Goal: Task Accomplishment & Management: Use online tool/utility

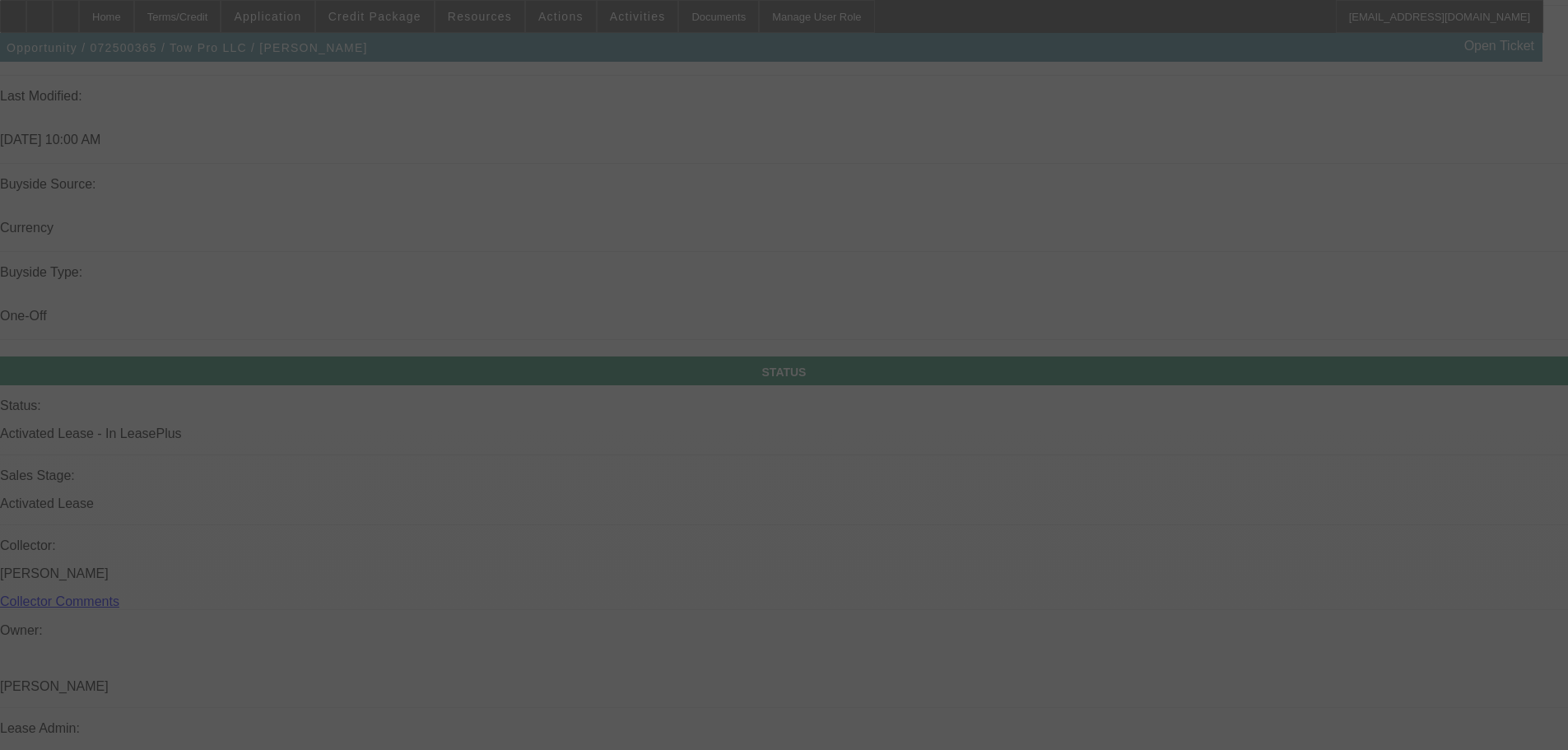
scroll to position [1878, 0]
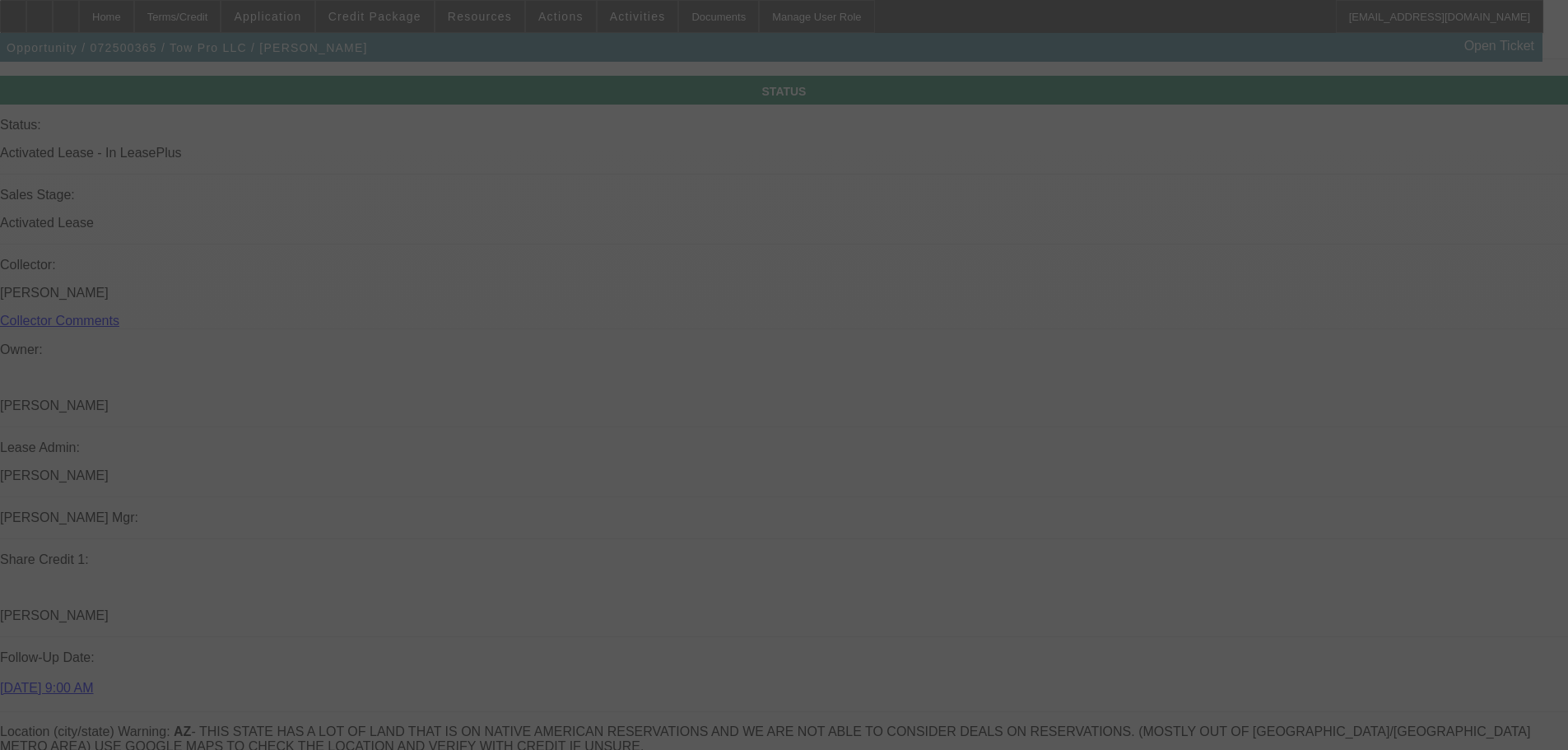
select select "0"
select select "2"
select select "0"
select select "6"
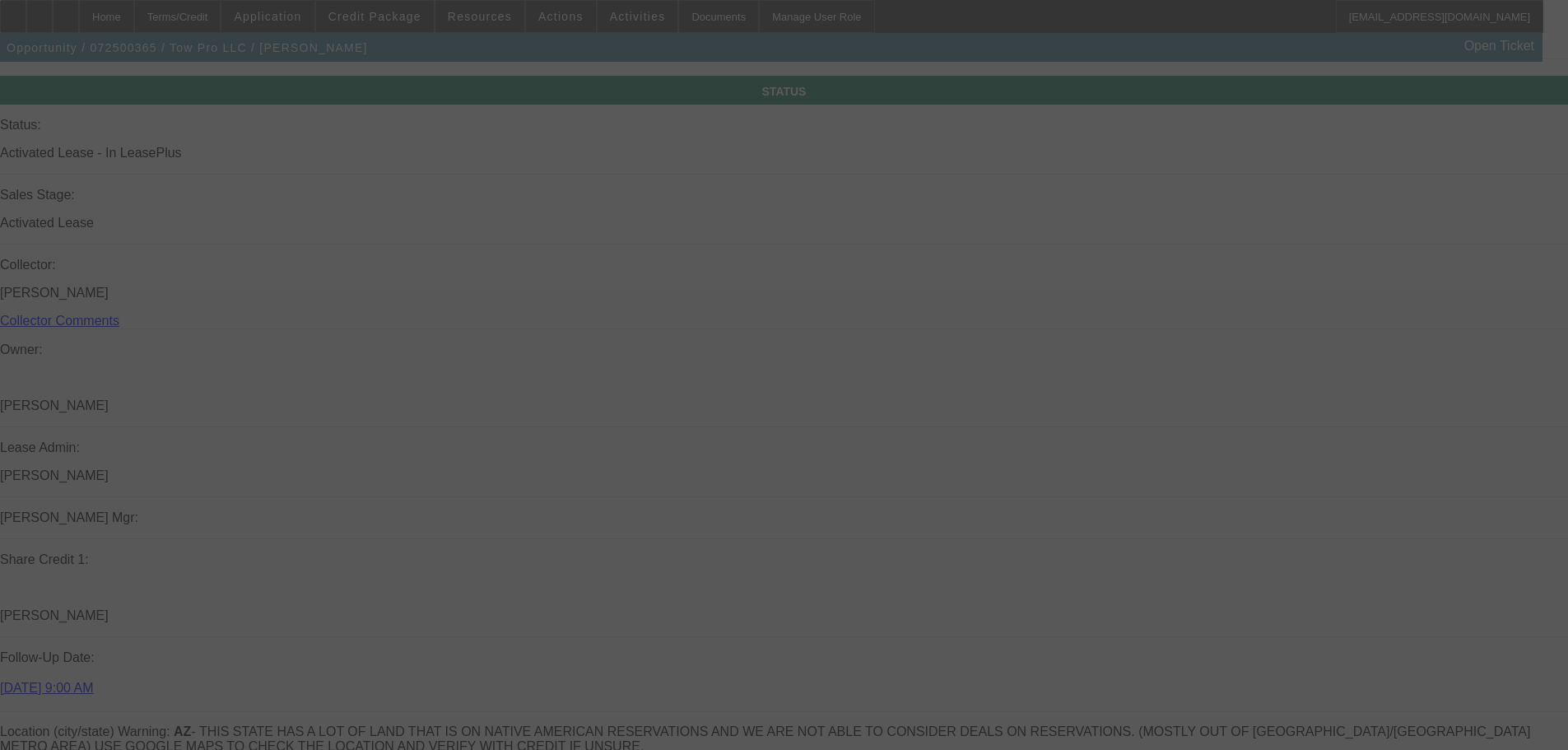
select select "0"
select select "2"
select select "0"
select select "6"
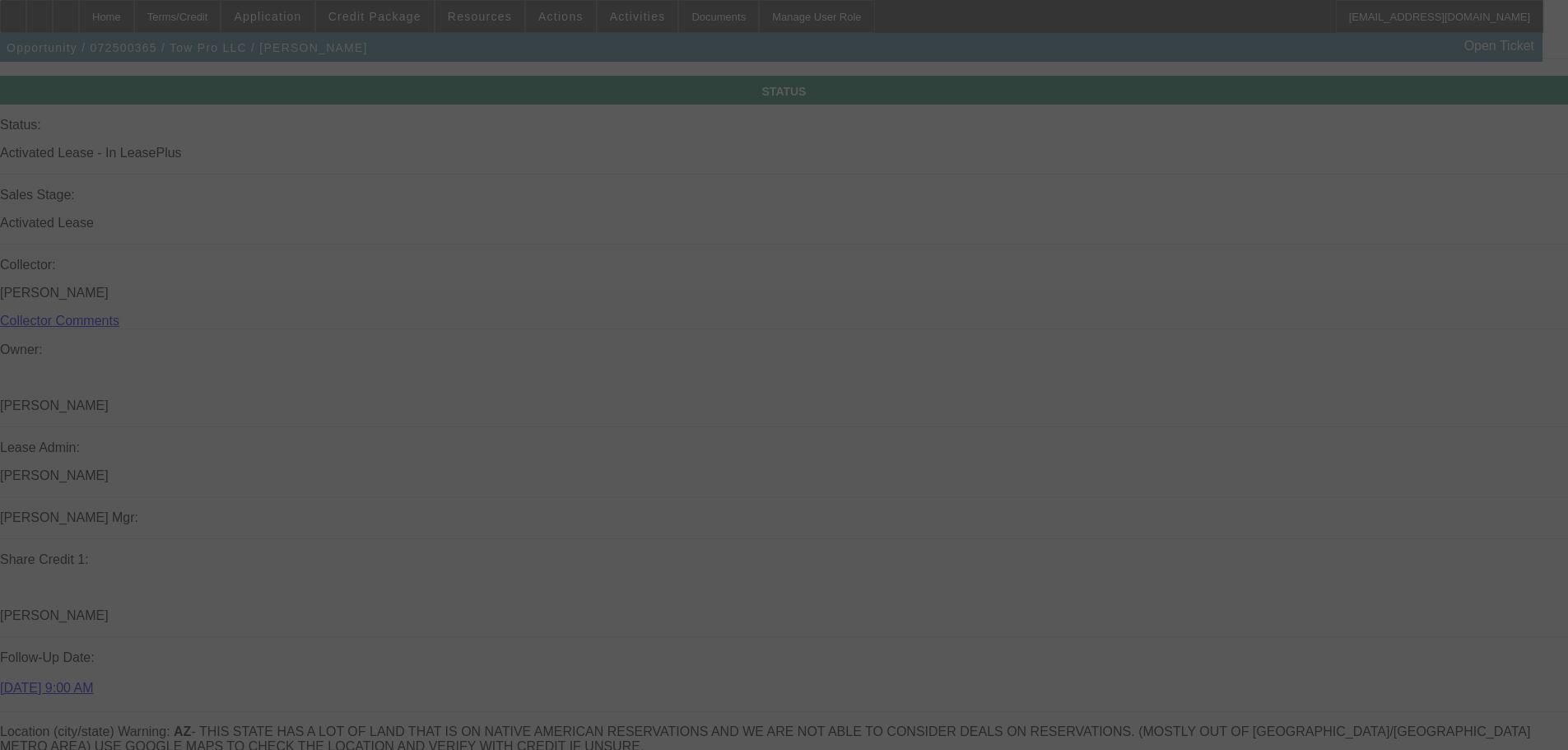
select select "0.15"
select select "2"
select select "0"
select select "6"
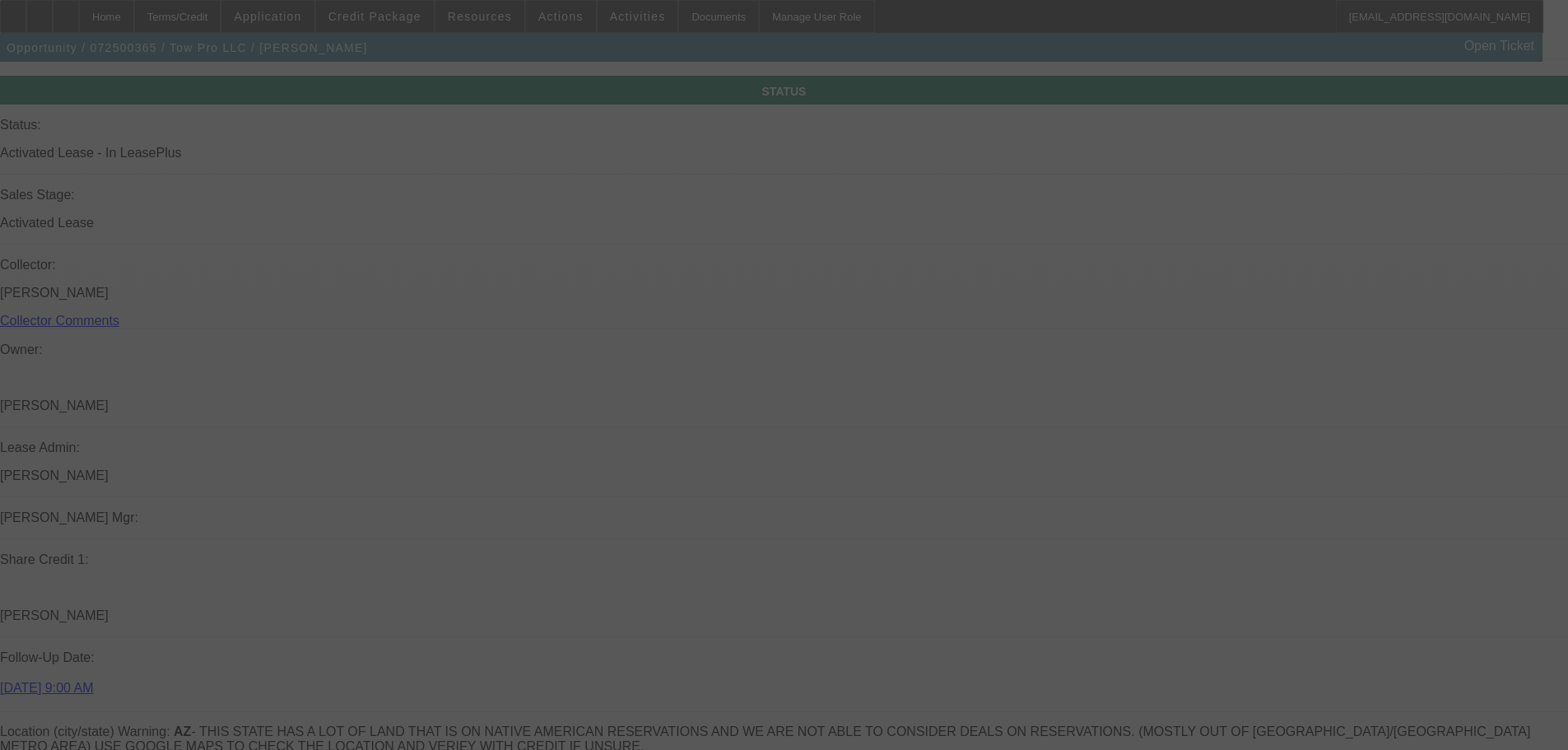
select select "0.15"
select select "2"
select select "0"
select select "6"
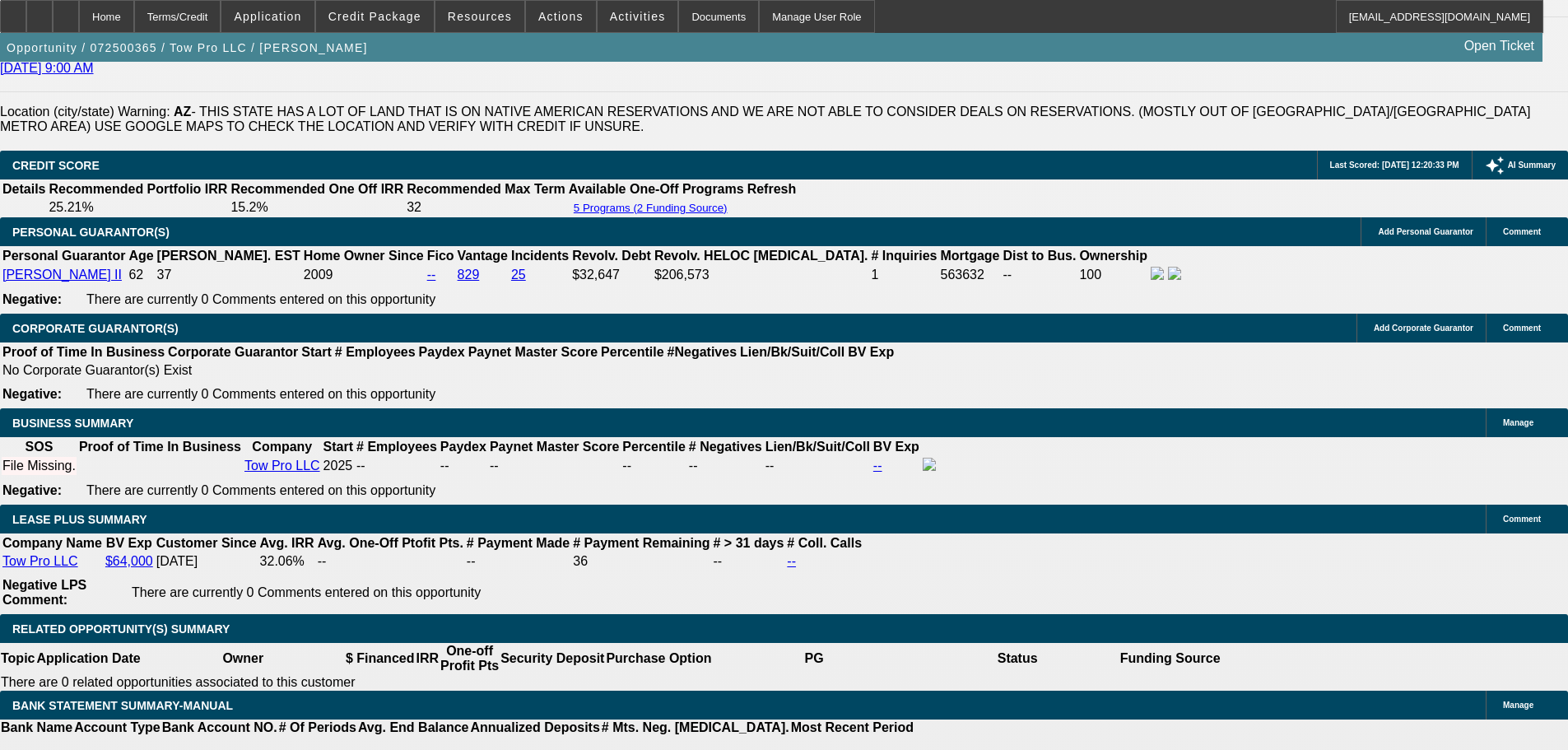
scroll to position [2537, 0]
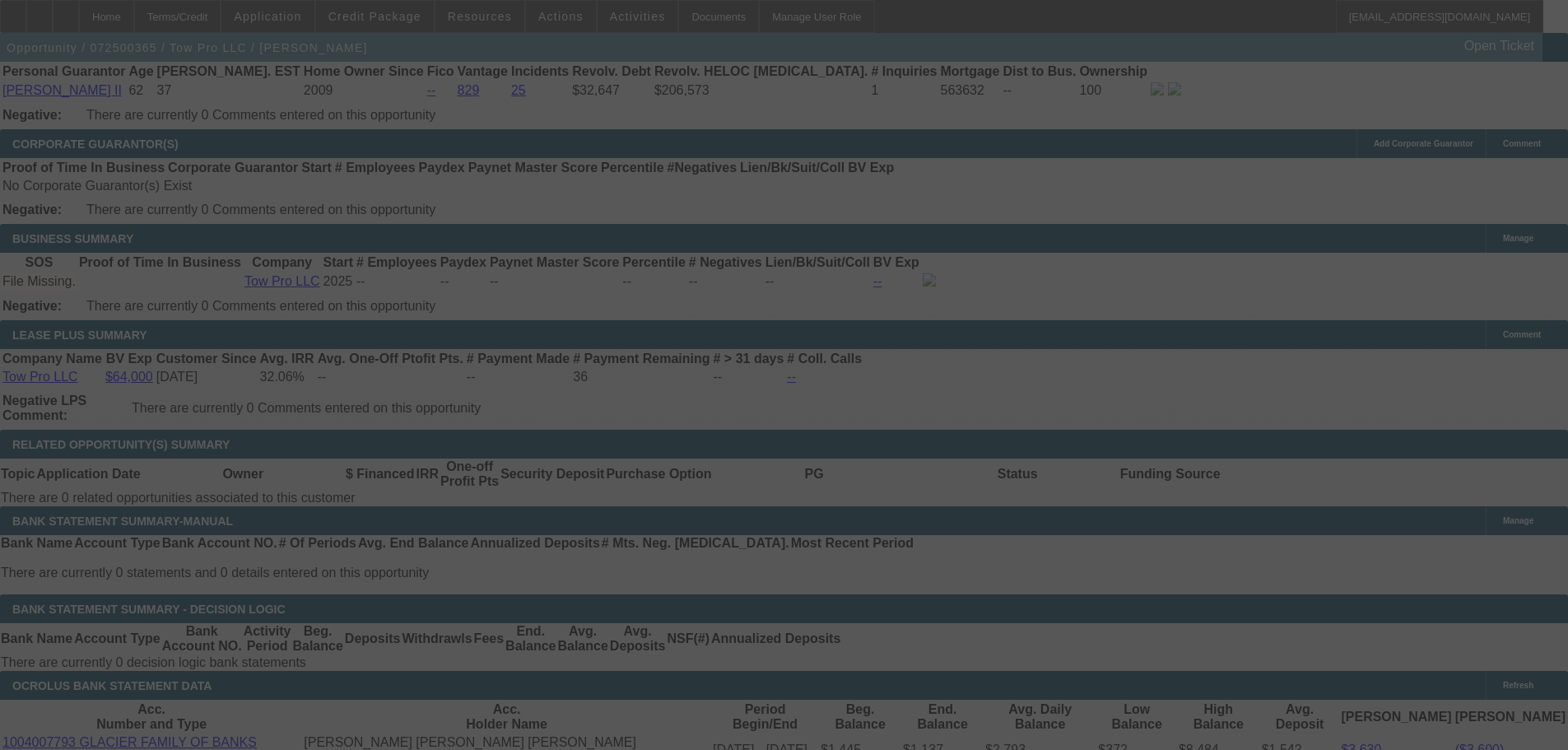
scroll to position [2755, 0]
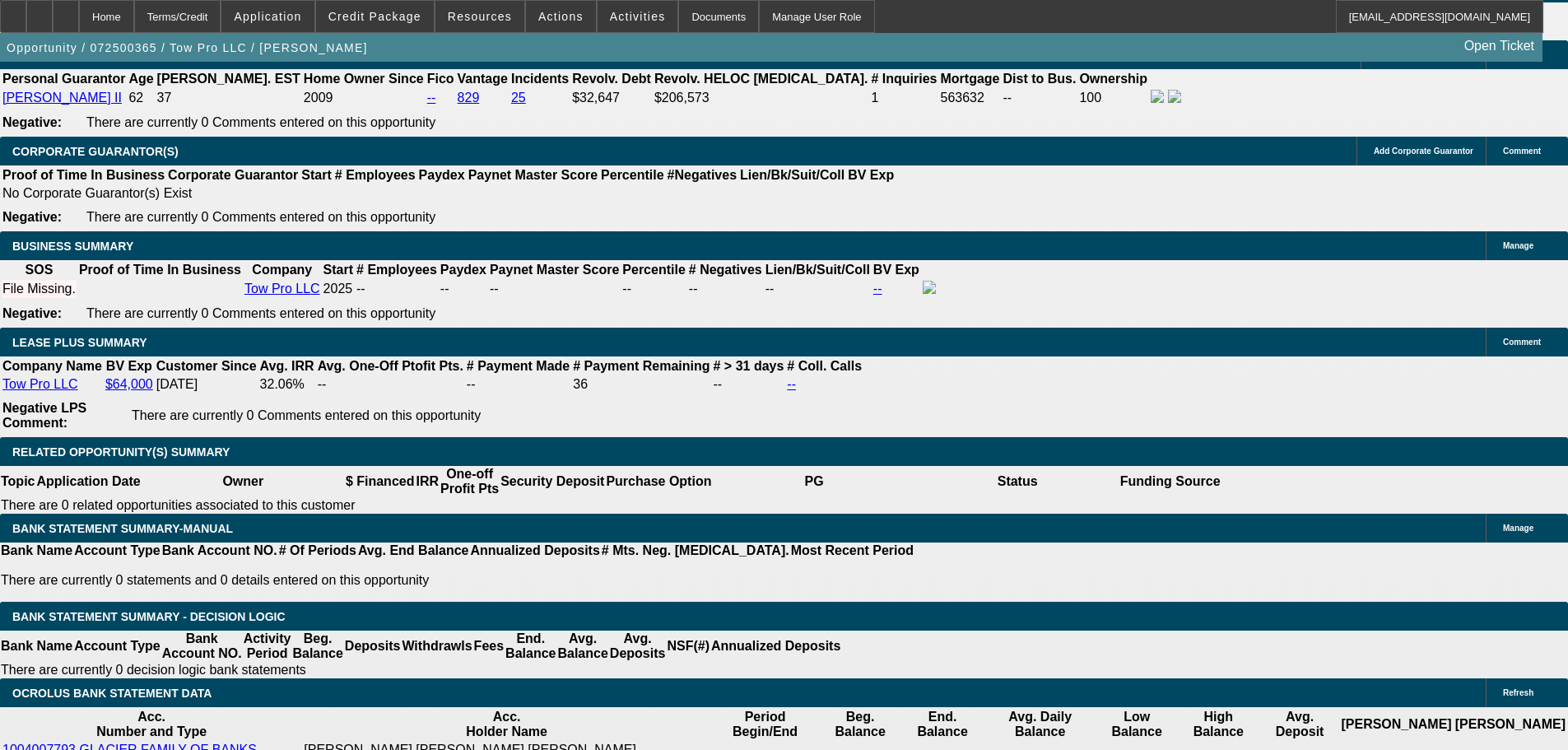
select select "0"
select select "2"
select select "0"
select select "6"
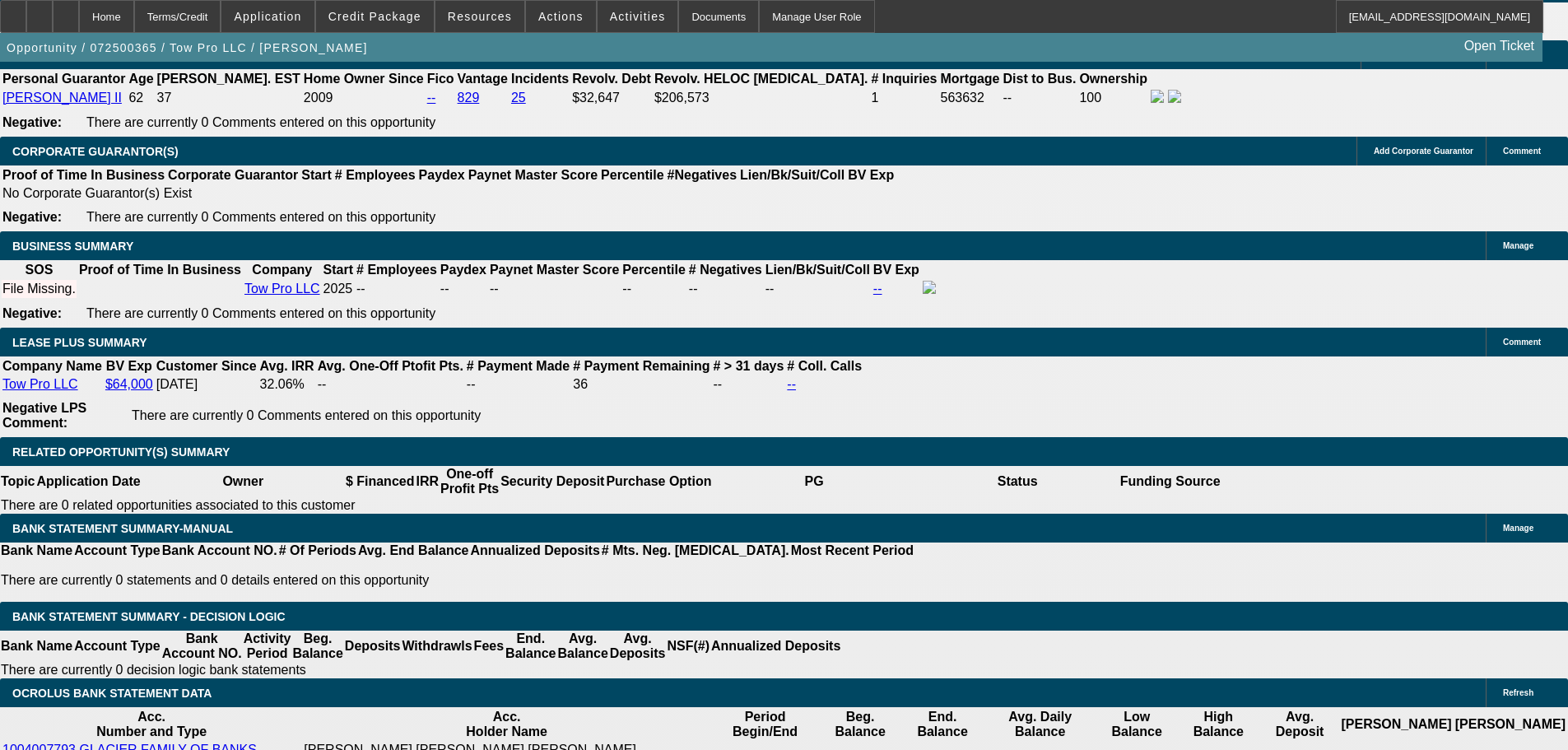
select select "0"
select select "2"
select select "0"
select select "6"
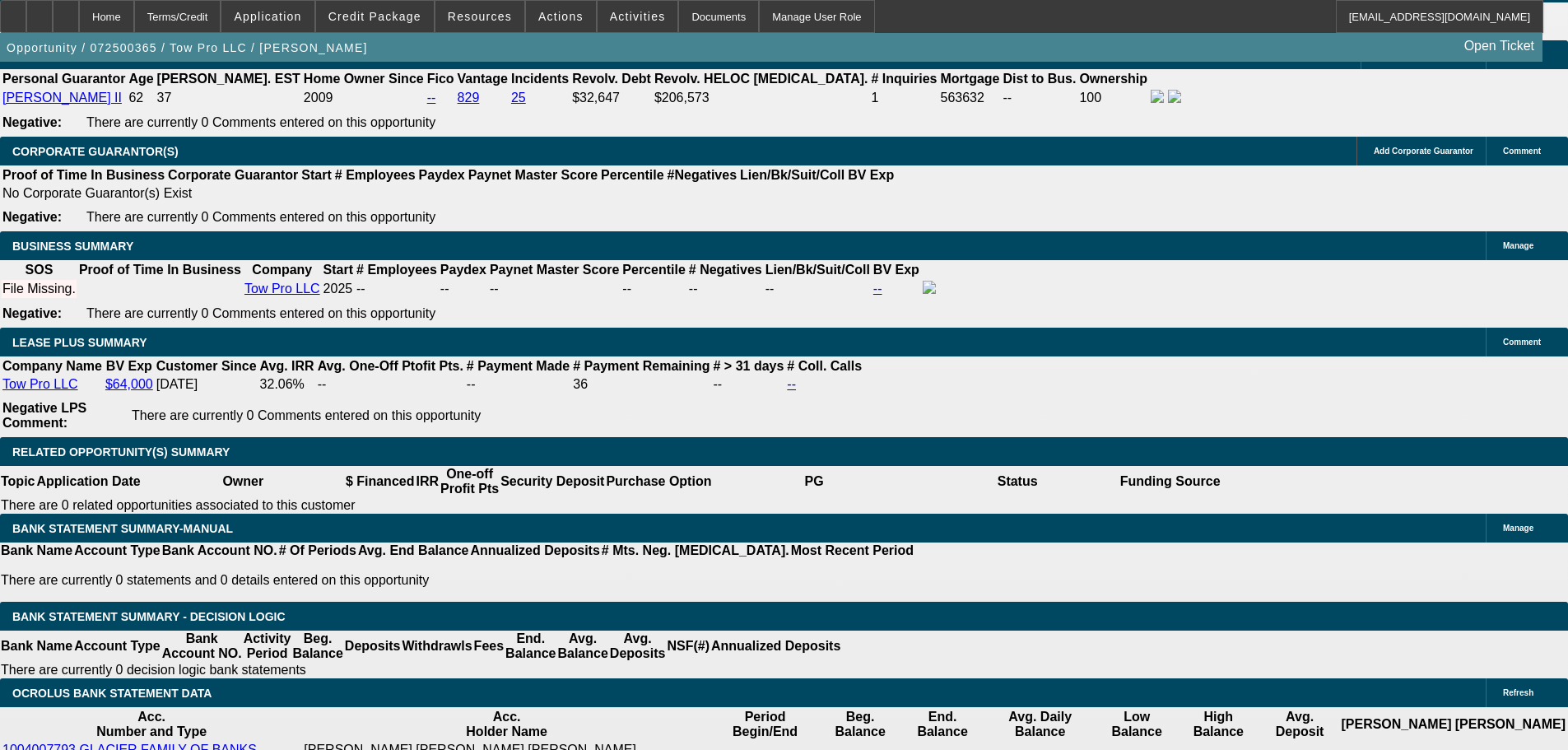
select select "0.15"
select select "2"
select select "0"
select select "6"
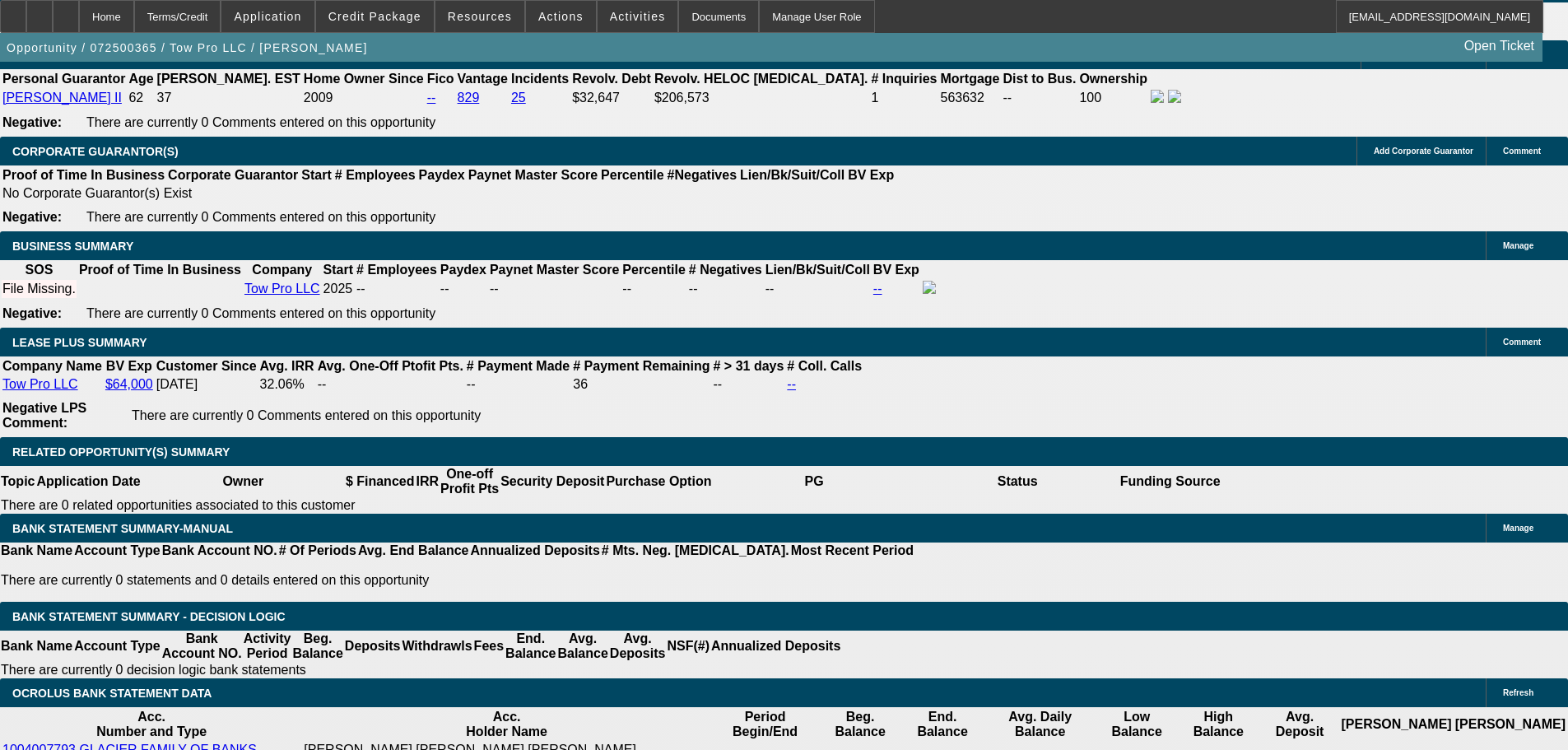
select select "0.15"
select select "2"
select select "0"
select select "6"
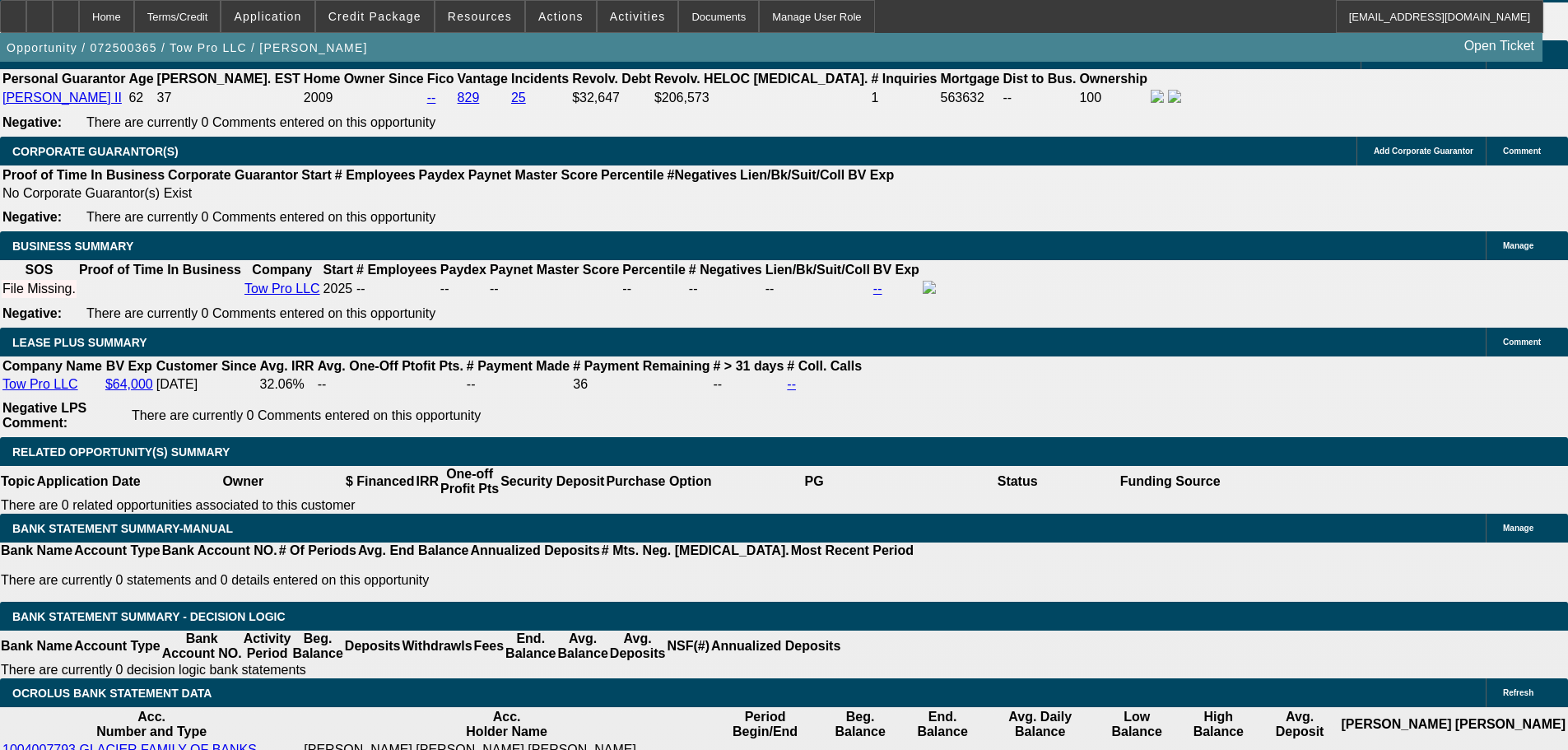
scroll to position [2510, 0]
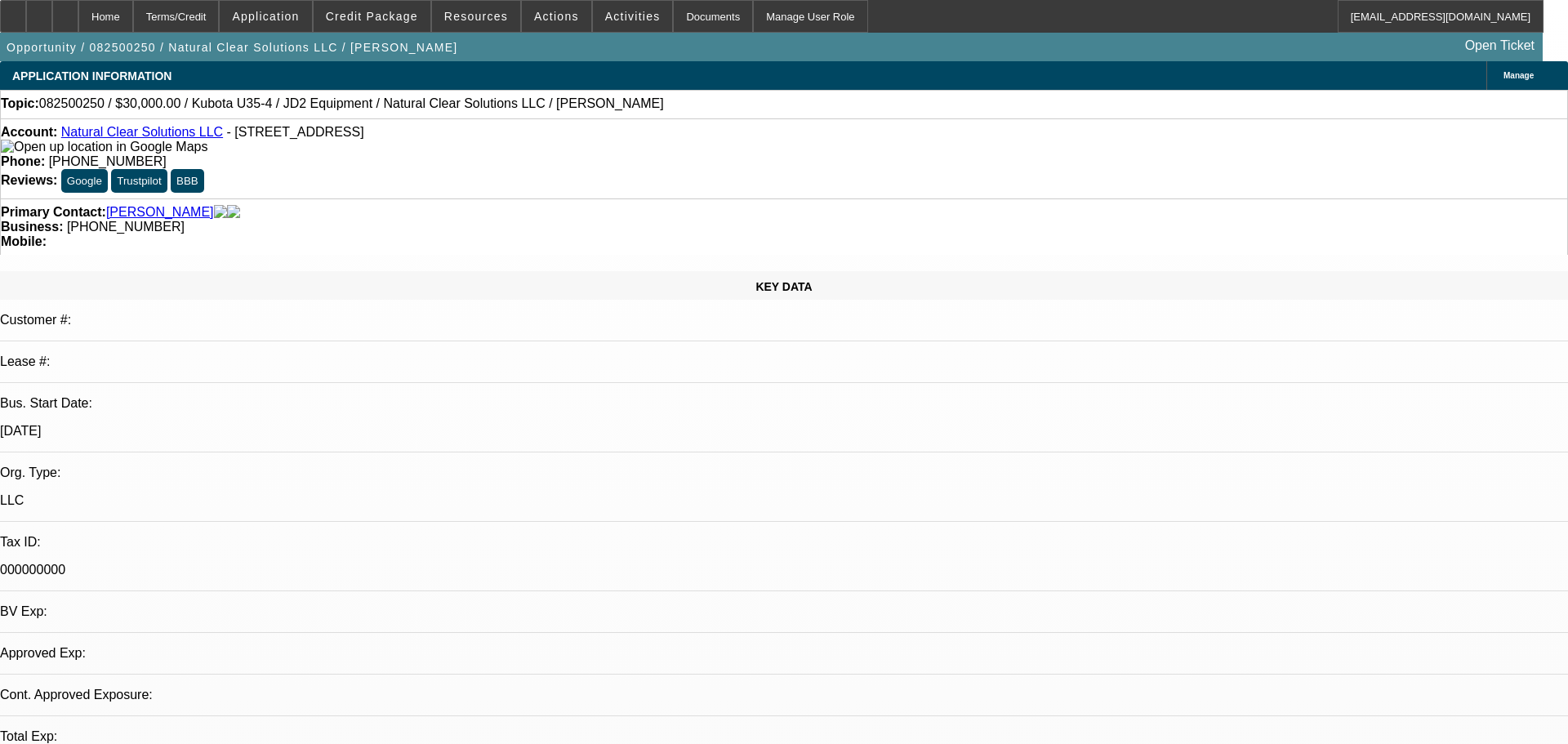
select select "0"
select select "2"
select select "0"
select select "6"
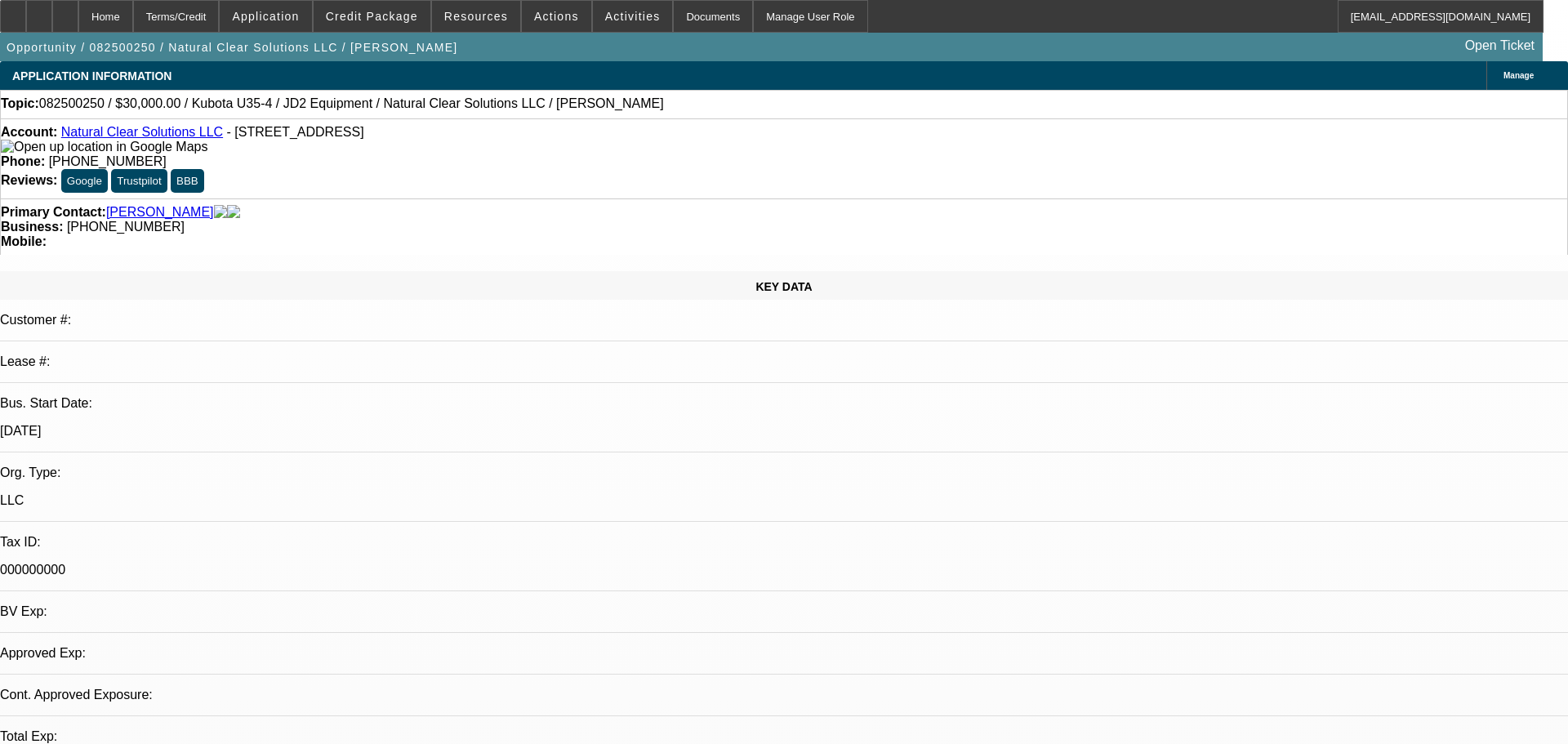
select select "0.15"
select select "2"
select select "0"
select select "6"
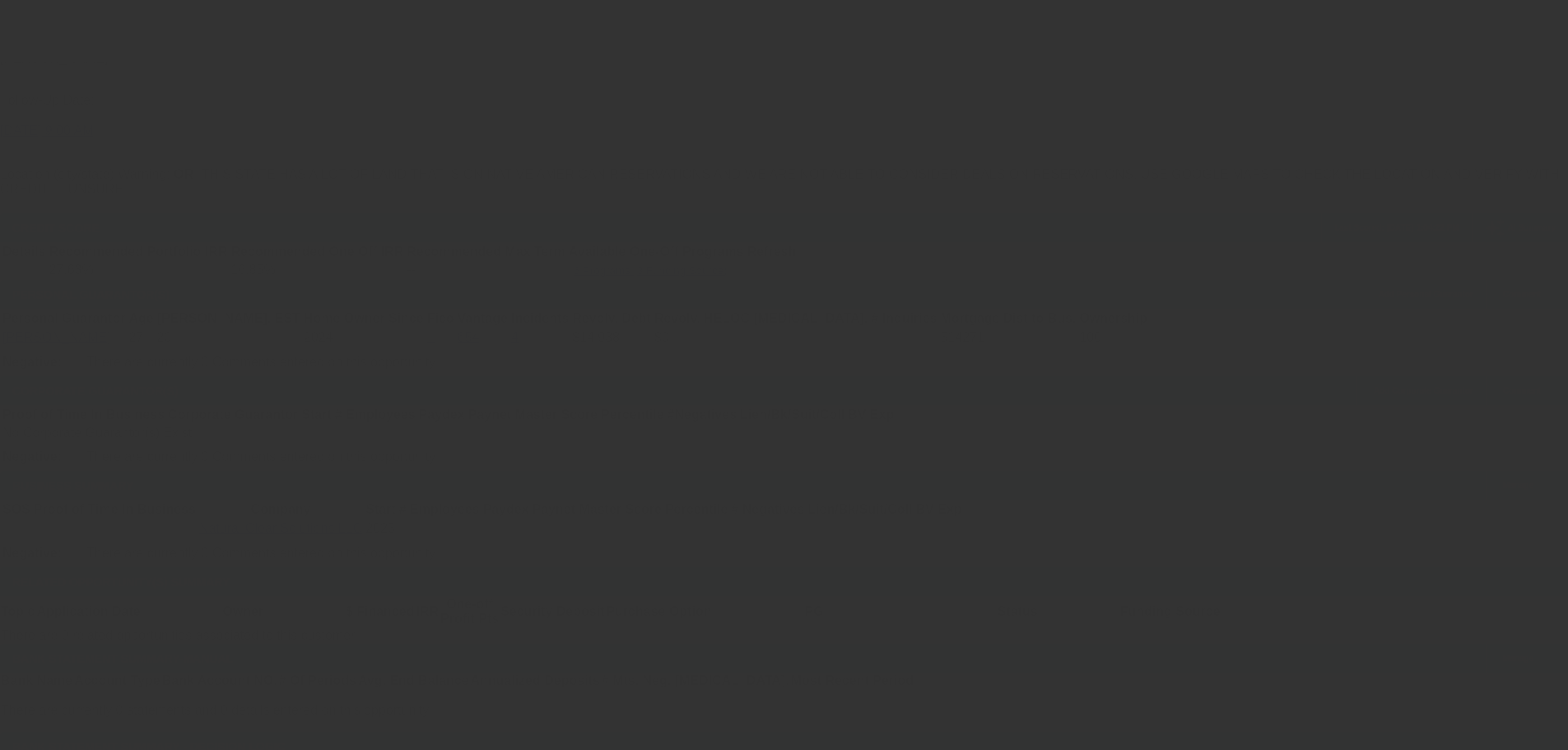
scroll to position [2388, 0]
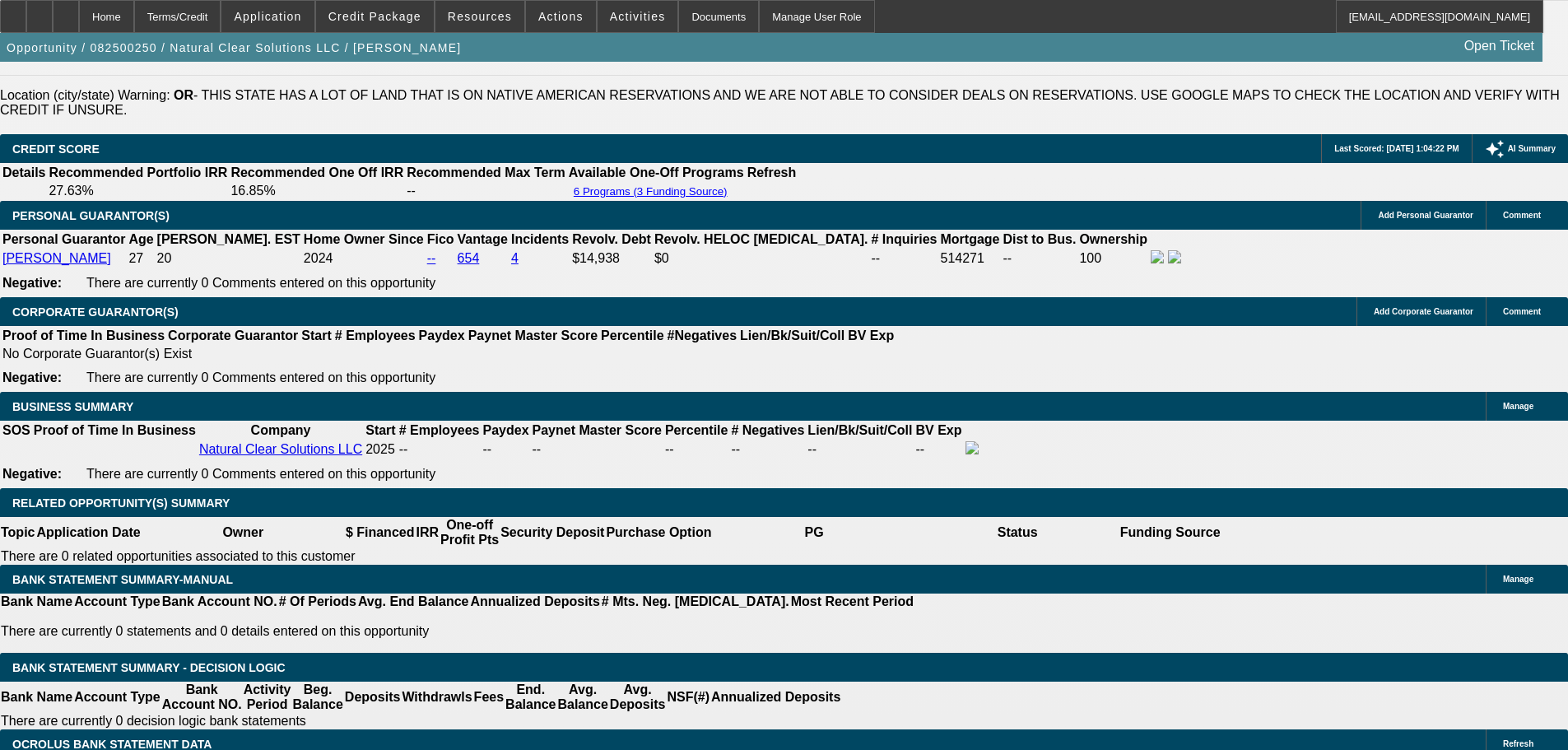
click at [329, 545] on div at bounding box center [784, 375] width 1568 height 750
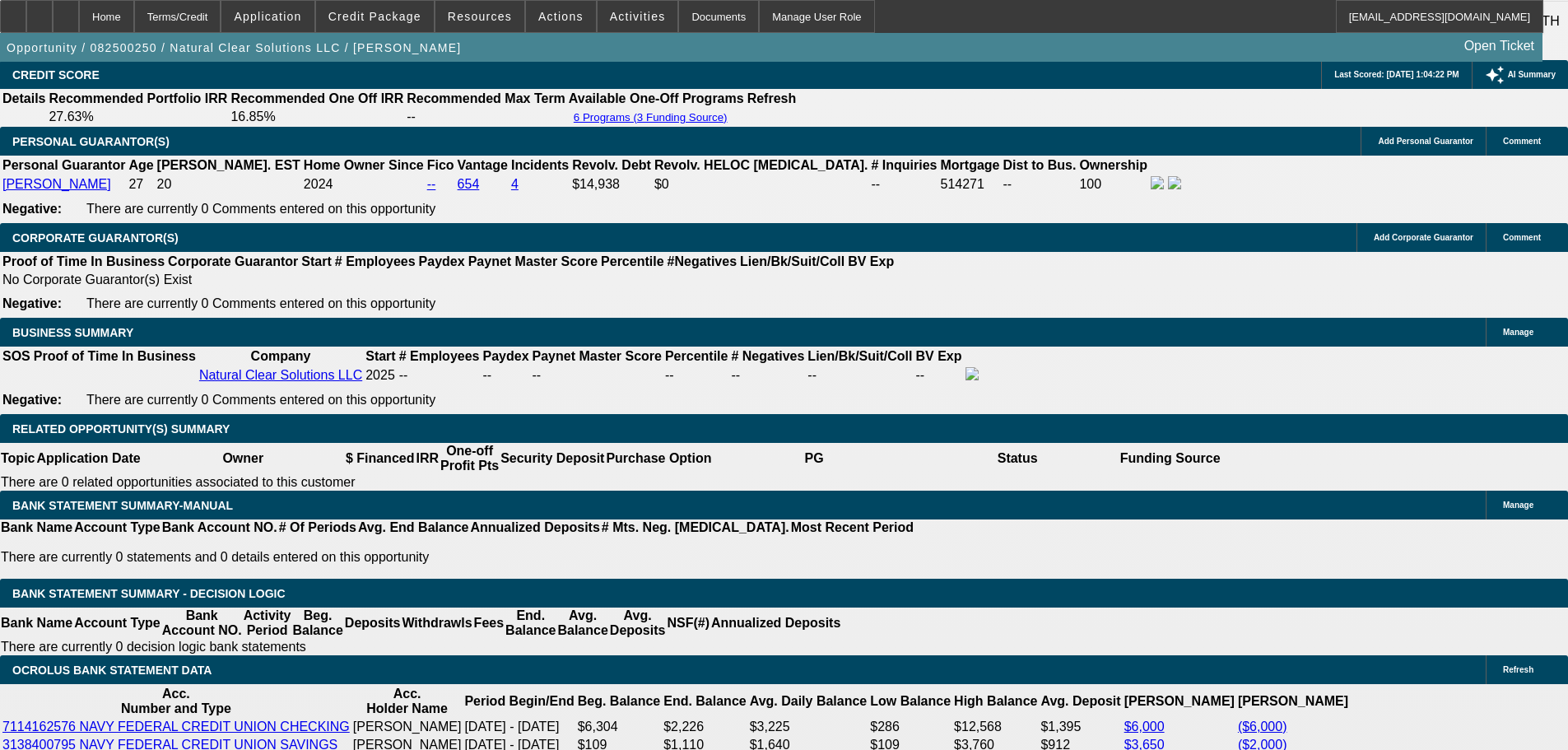
scroll to position [2470, 0]
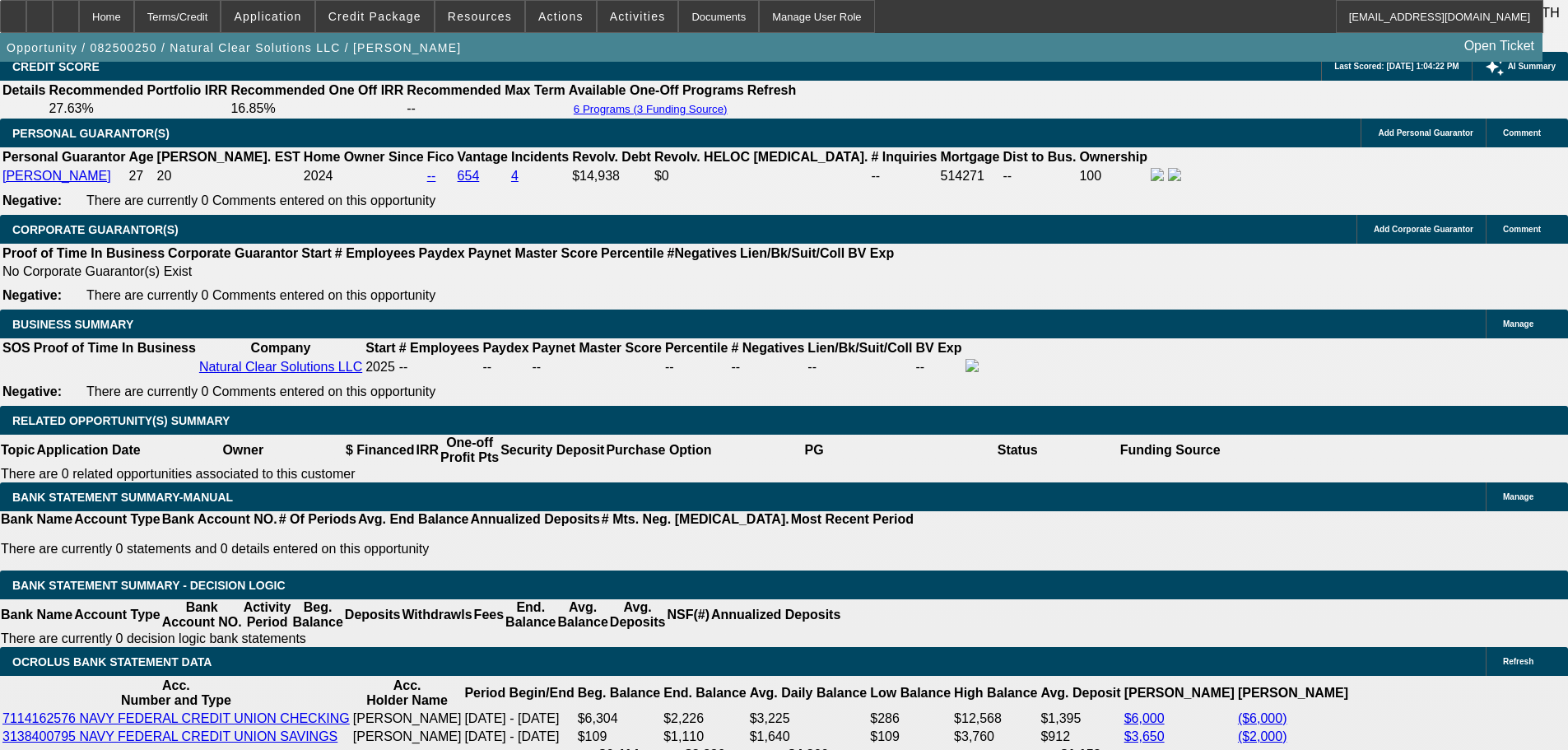
click at [330, 470] on div at bounding box center [784, 375] width 1568 height 750
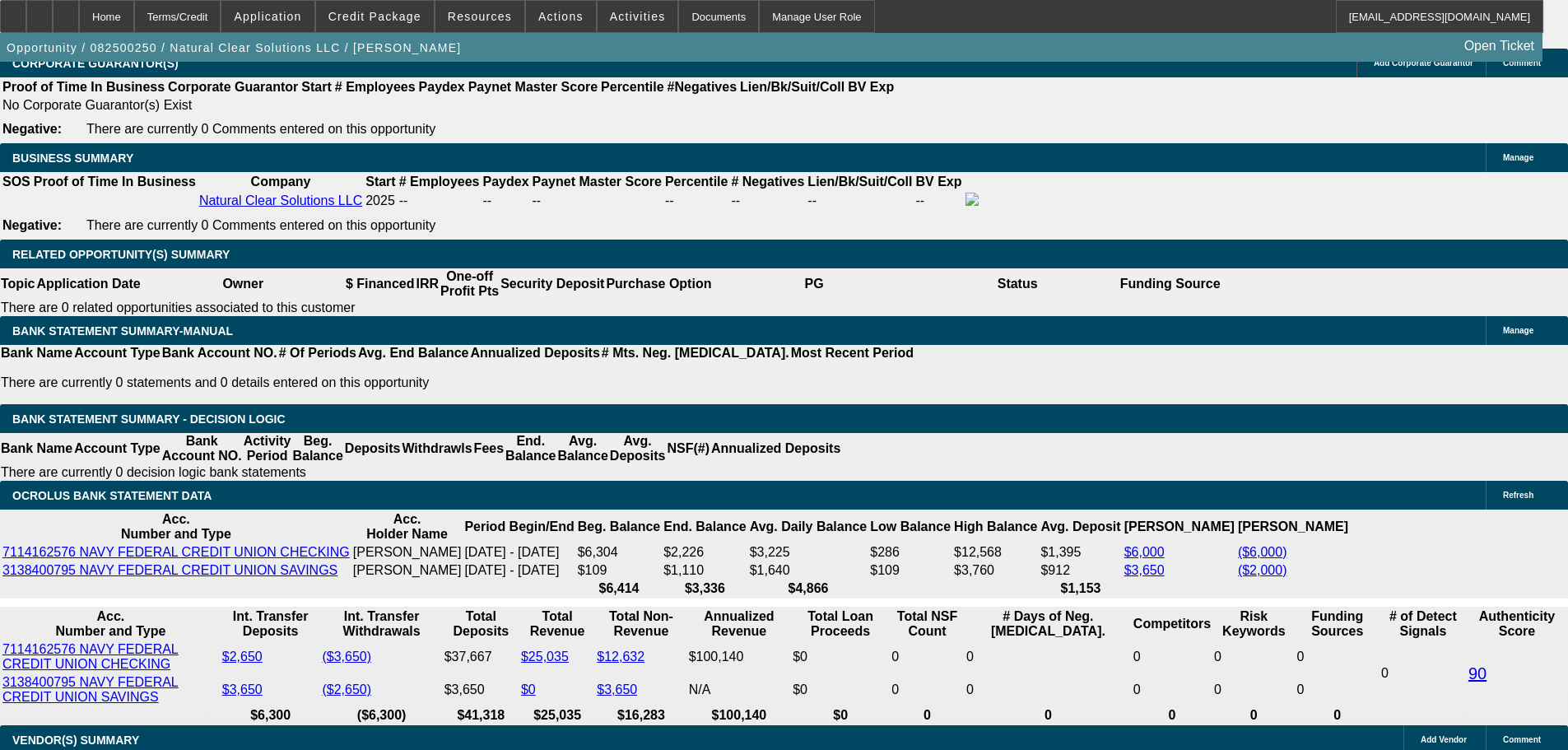
scroll to position [2520, 0]
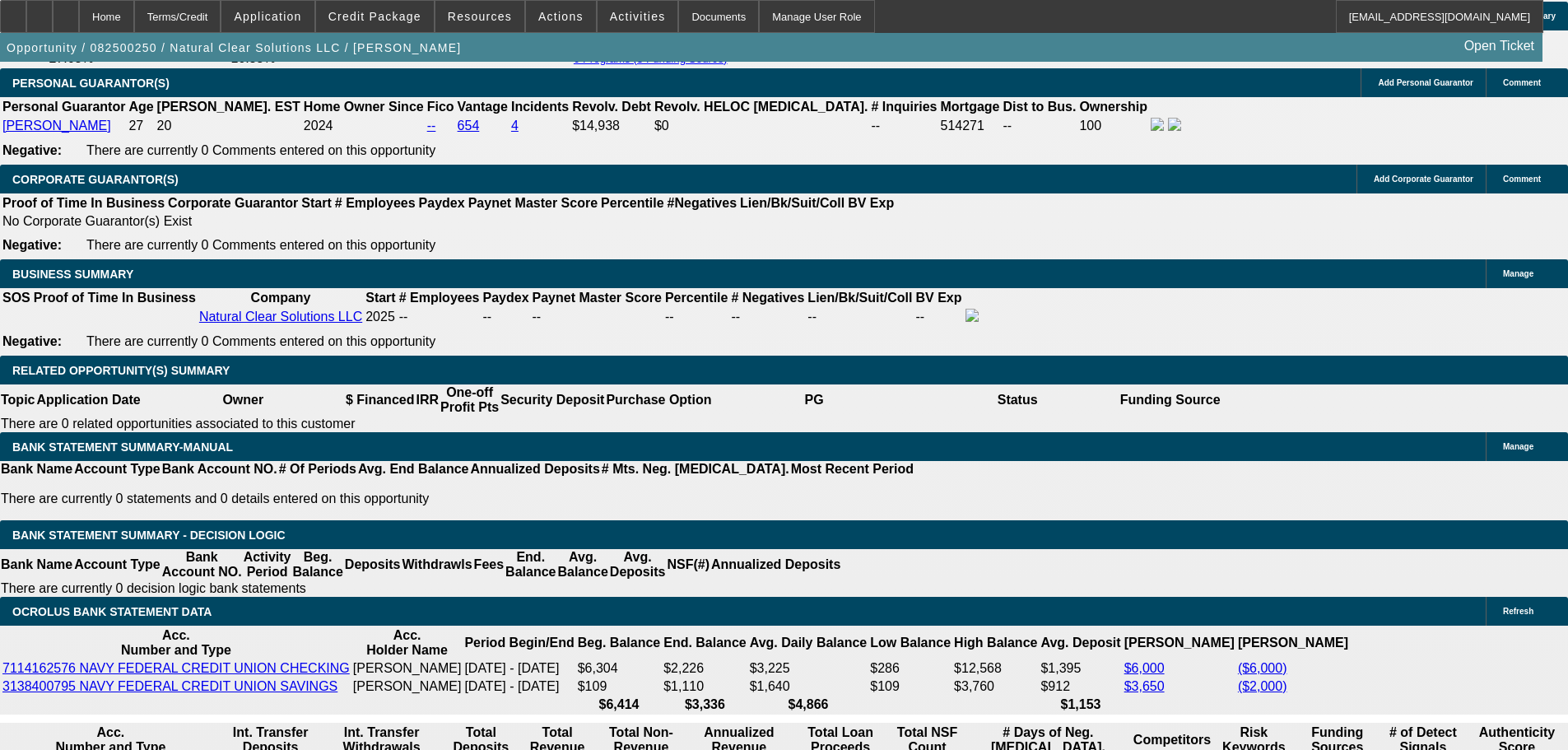
click at [332, 416] on div at bounding box center [784, 375] width 1568 height 750
click at [405, 447] on div at bounding box center [784, 375] width 1568 height 750
click at [399, 438] on div at bounding box center [784, 375] width 1568 height 750
click at [394, 434] on div at bounding box center [784, 375] width 1568 height 750
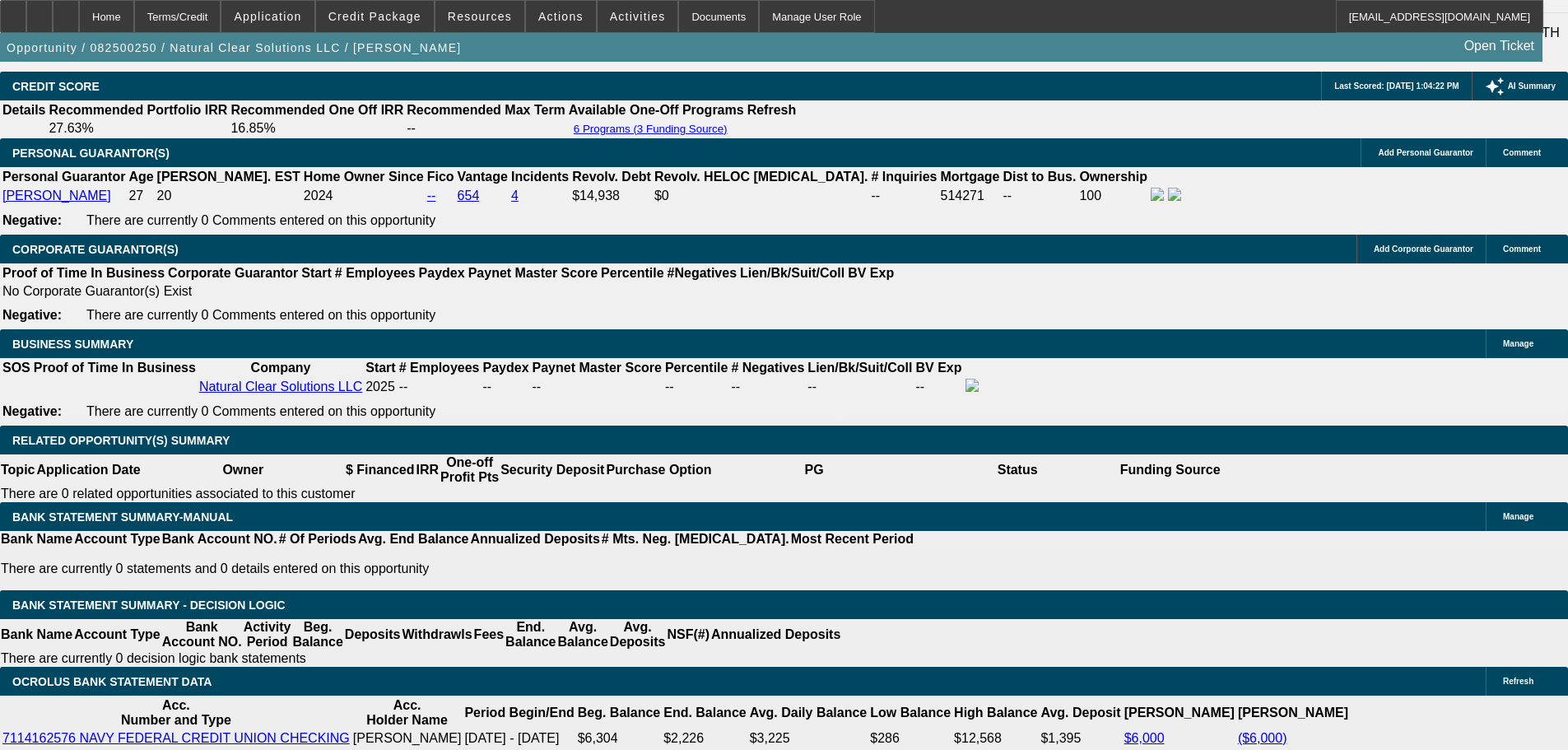
scroll to position [2356, 0]
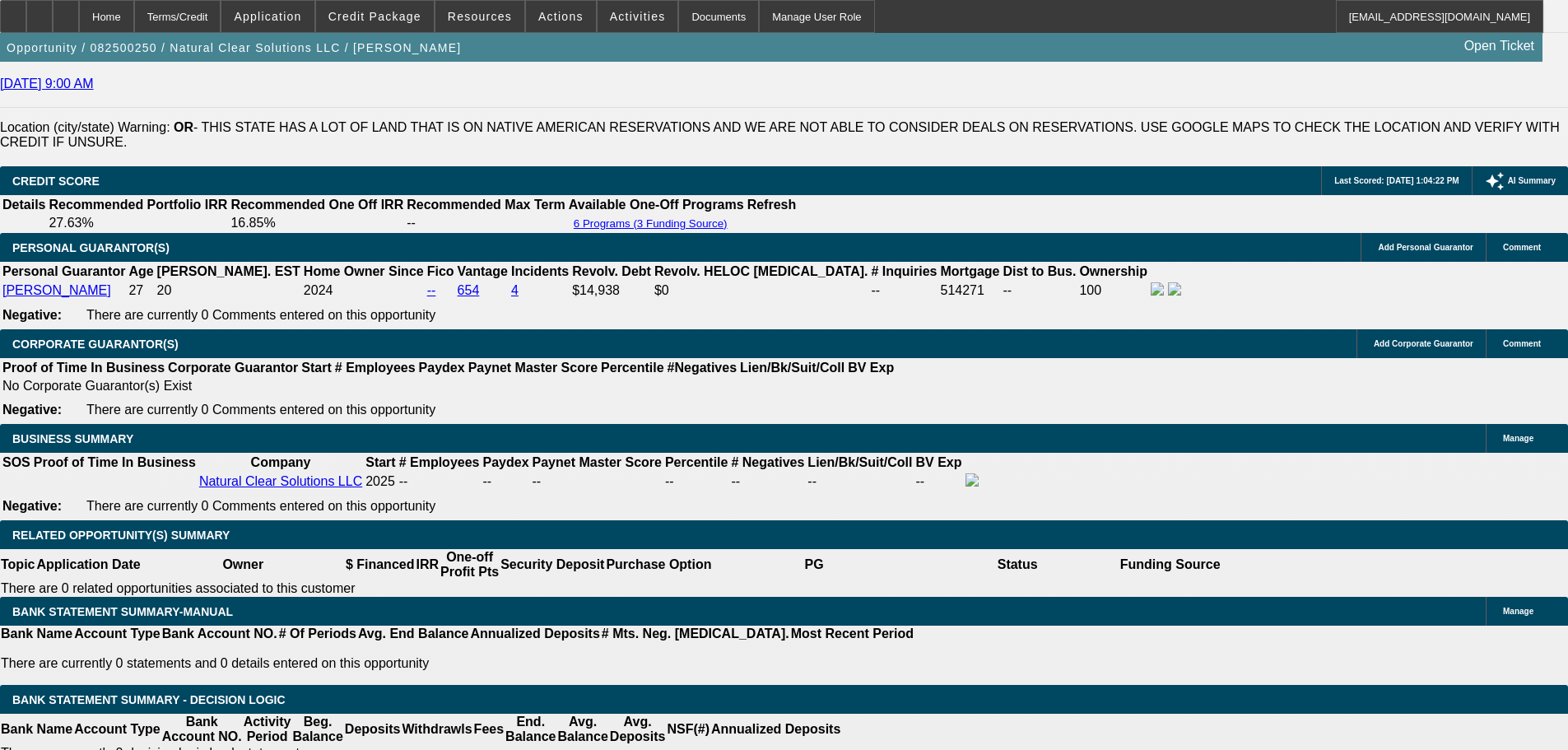
click at [372, 268] on div at bounding box center [784, 375] width 1568 height 750
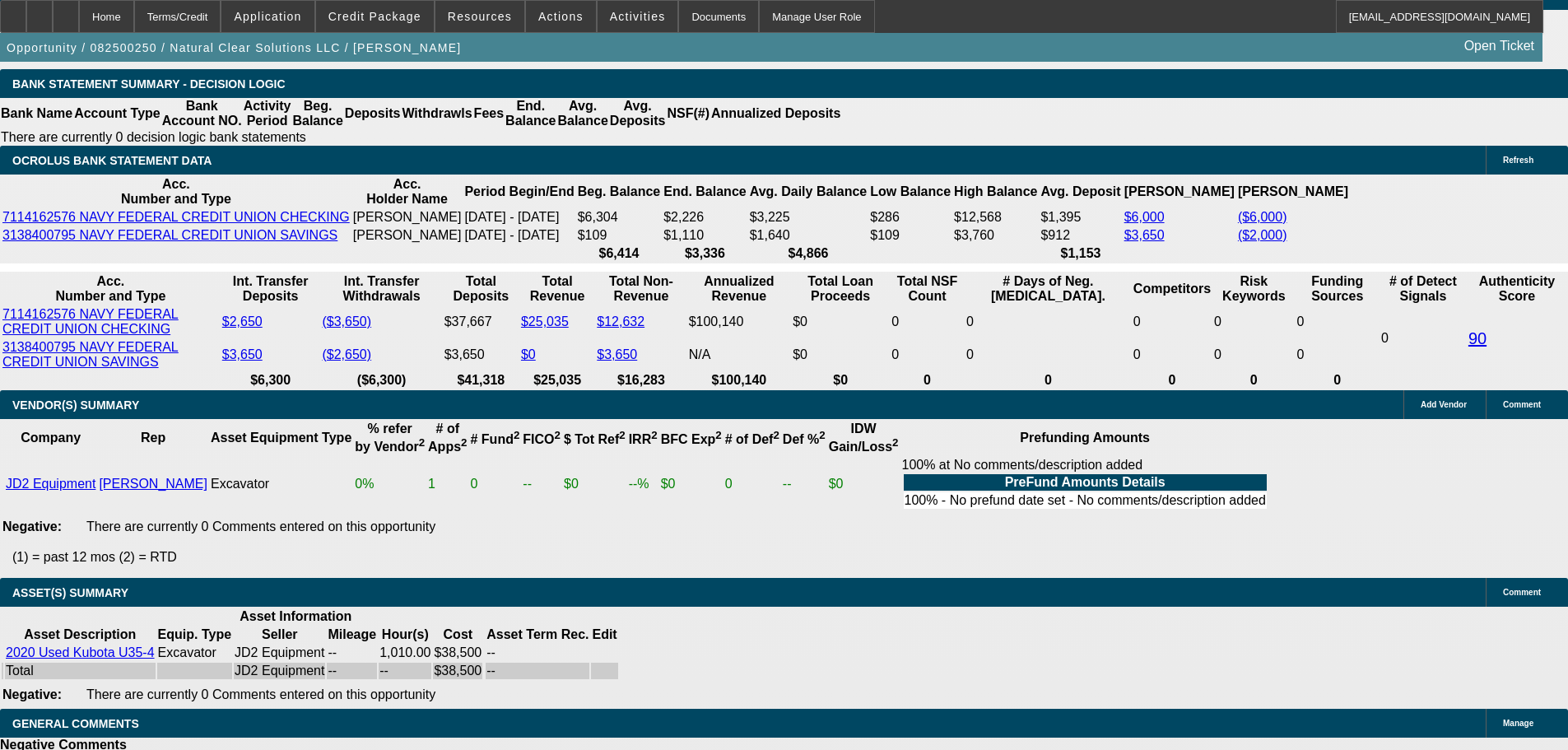
click at [791, 530] on div at bounding box center [784, 375] width 1568 height 750
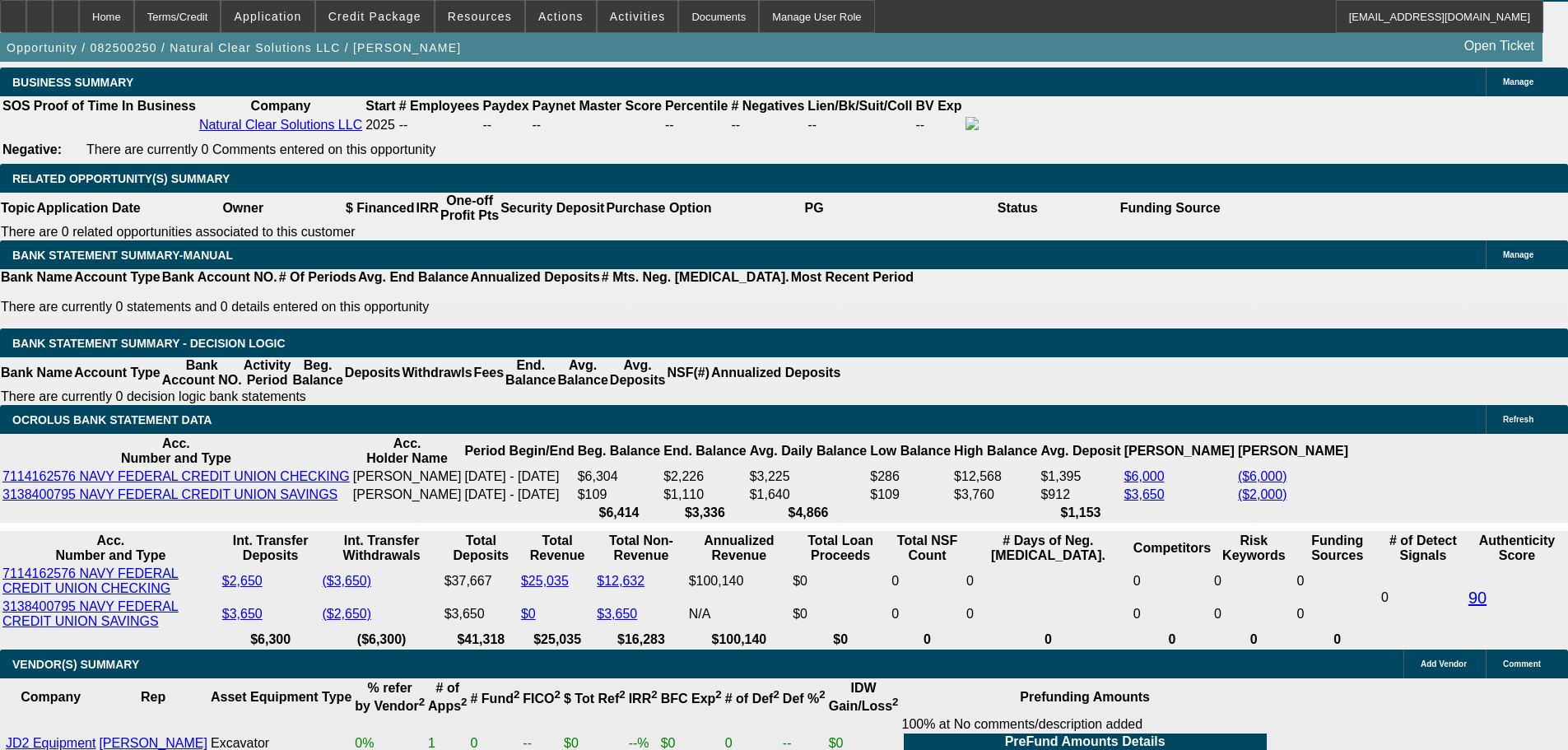
scroll to position [2603, 0]
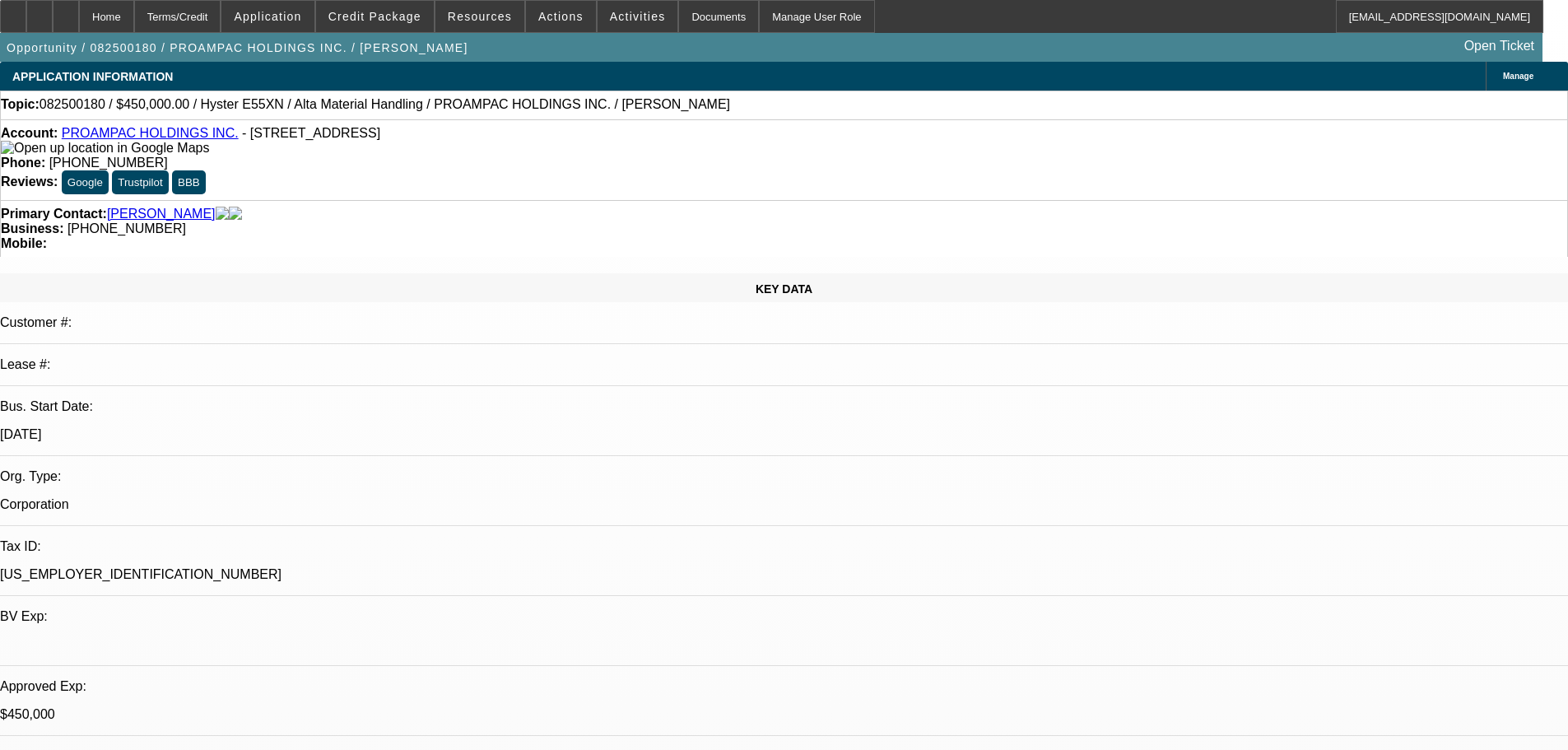
select select "0"
select select "2"
select select "0"
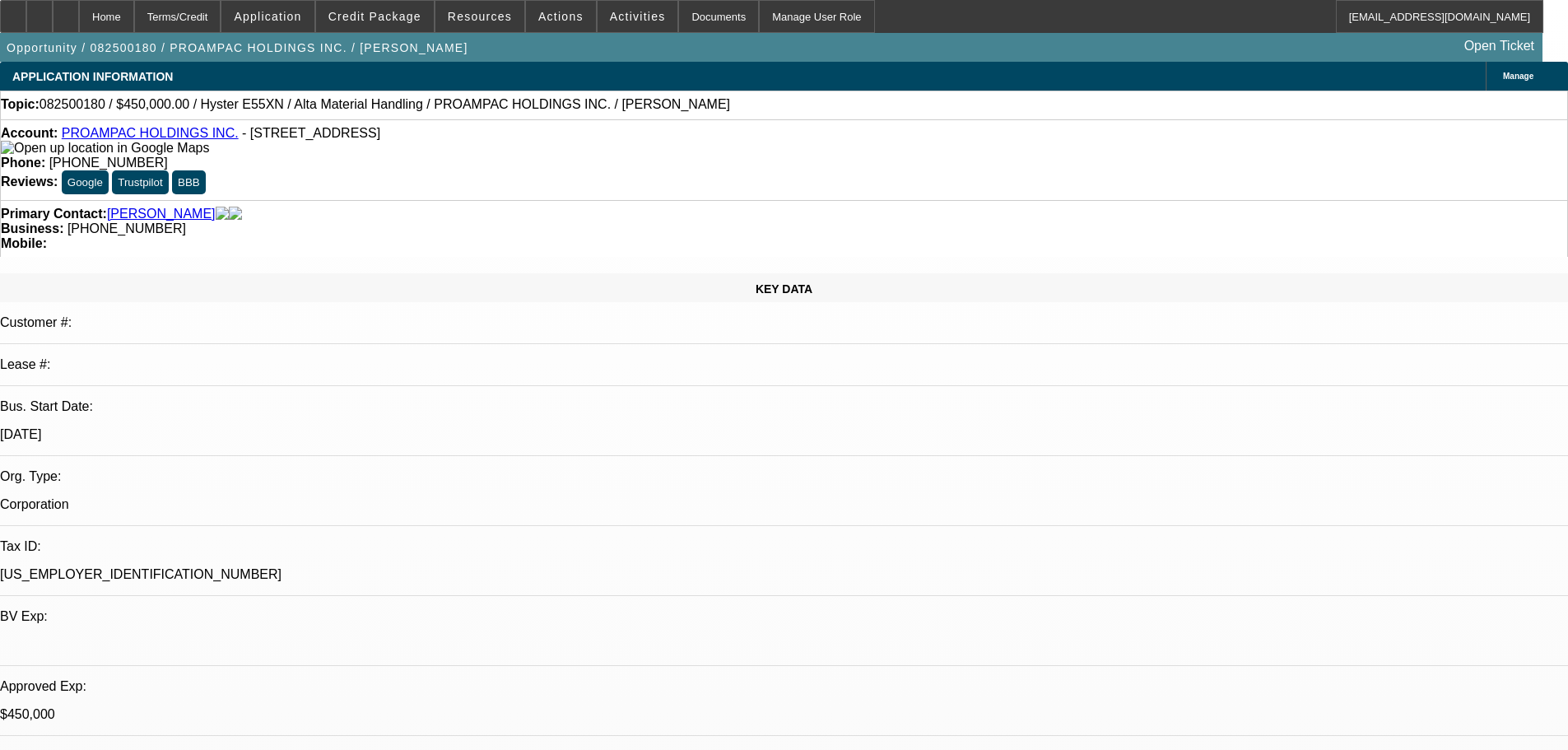
select select "0"
select select "1"
select select "2"
select select "5"
select select "1"
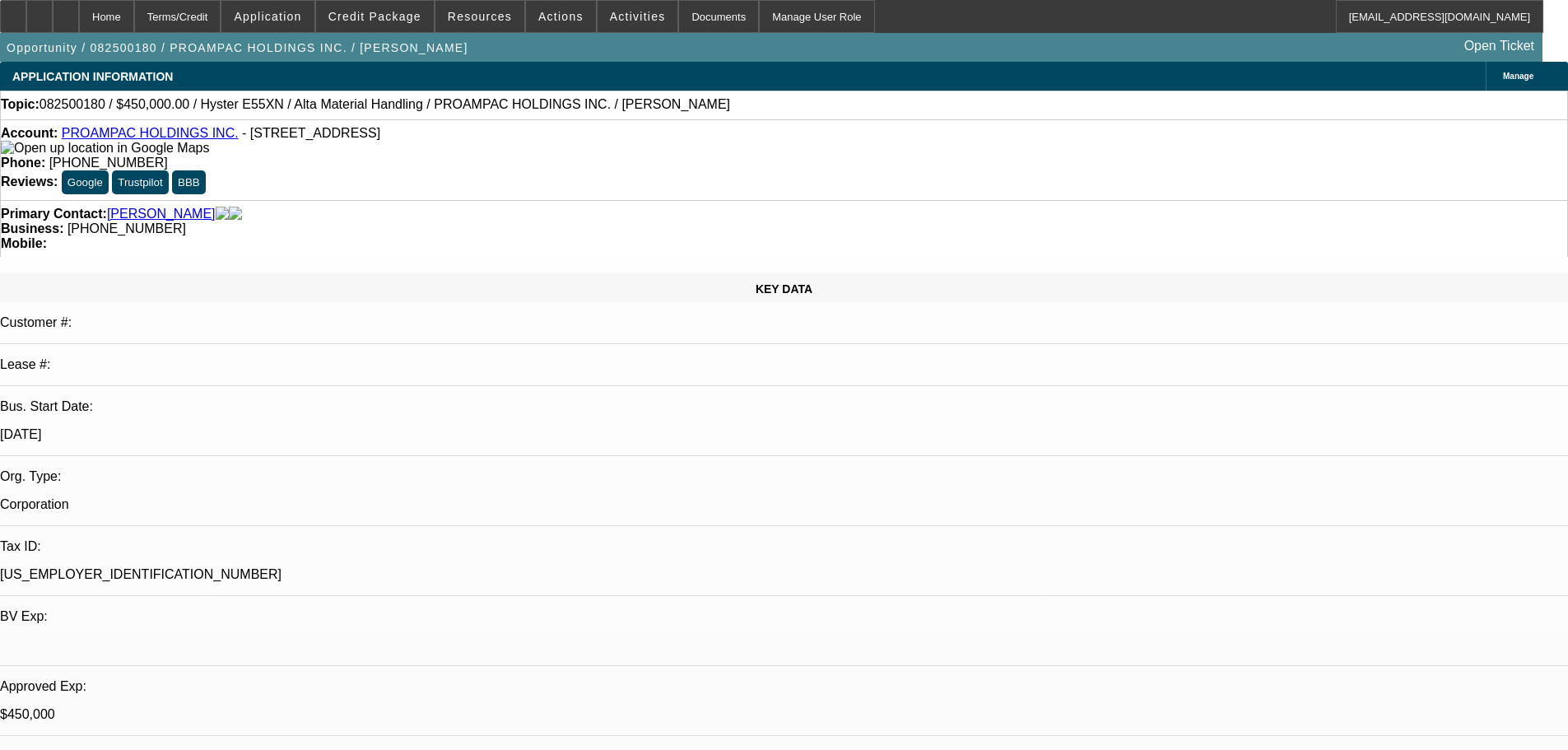
select select "2"
select select "5"
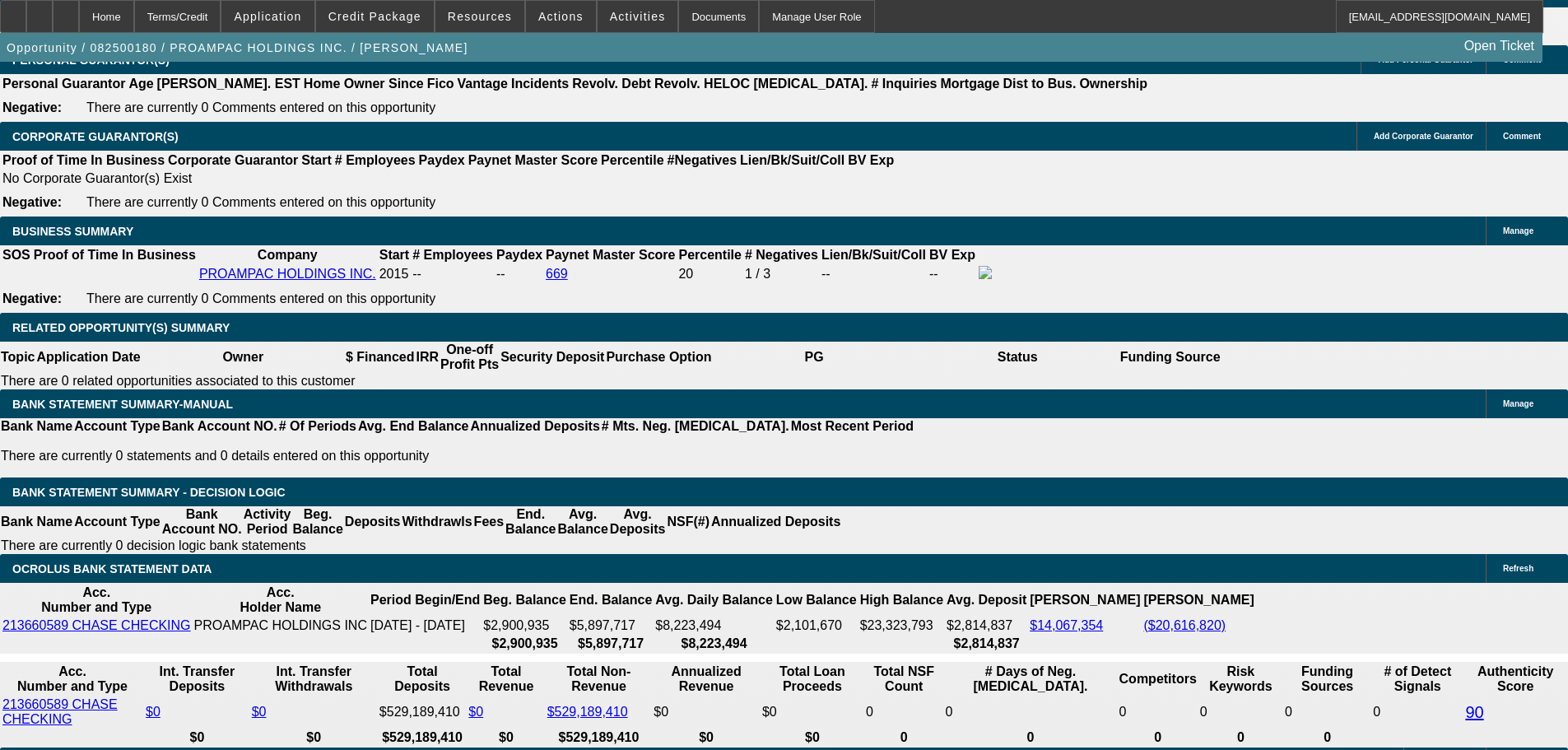
scroll to position [2552, 0]
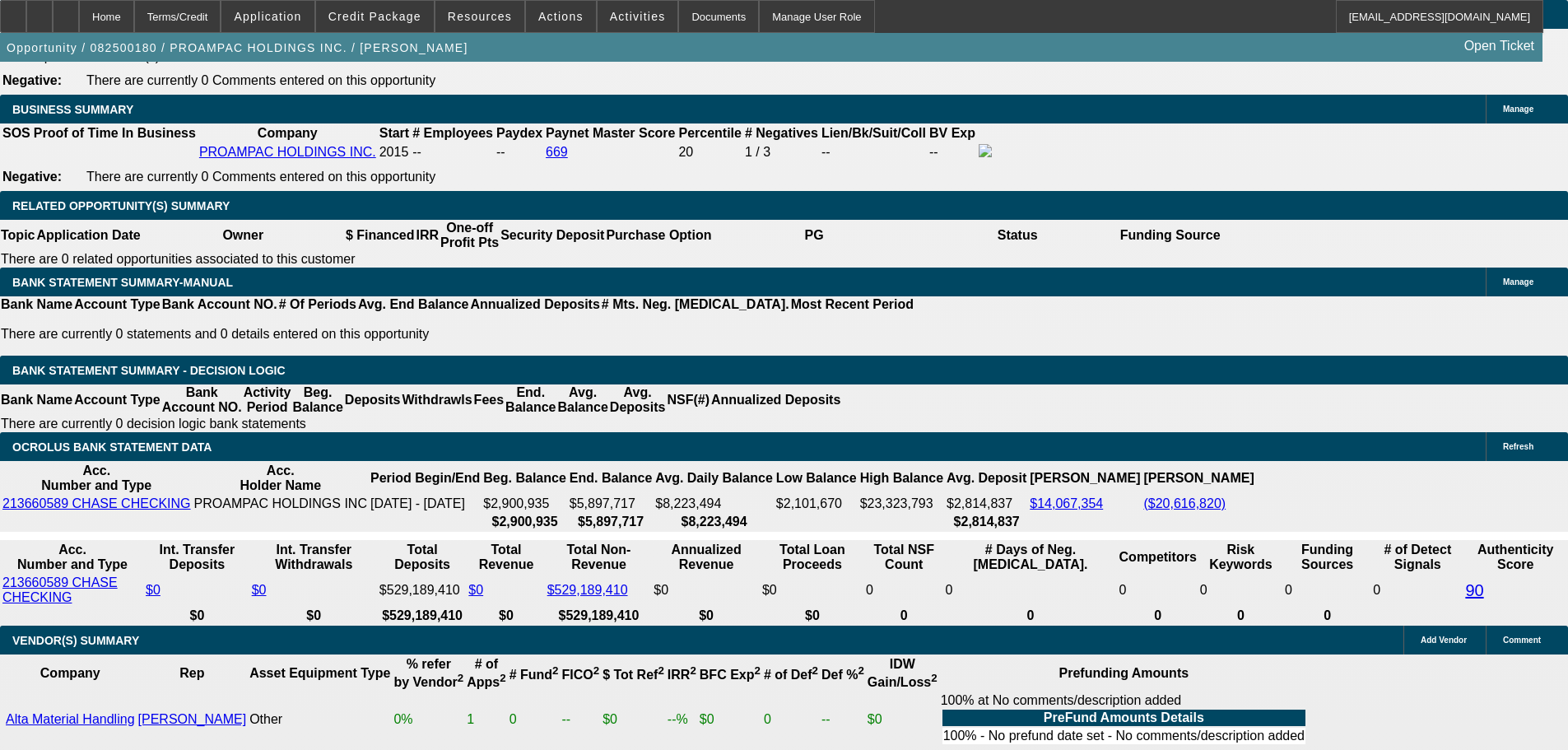
scroll to position [2608, 0]
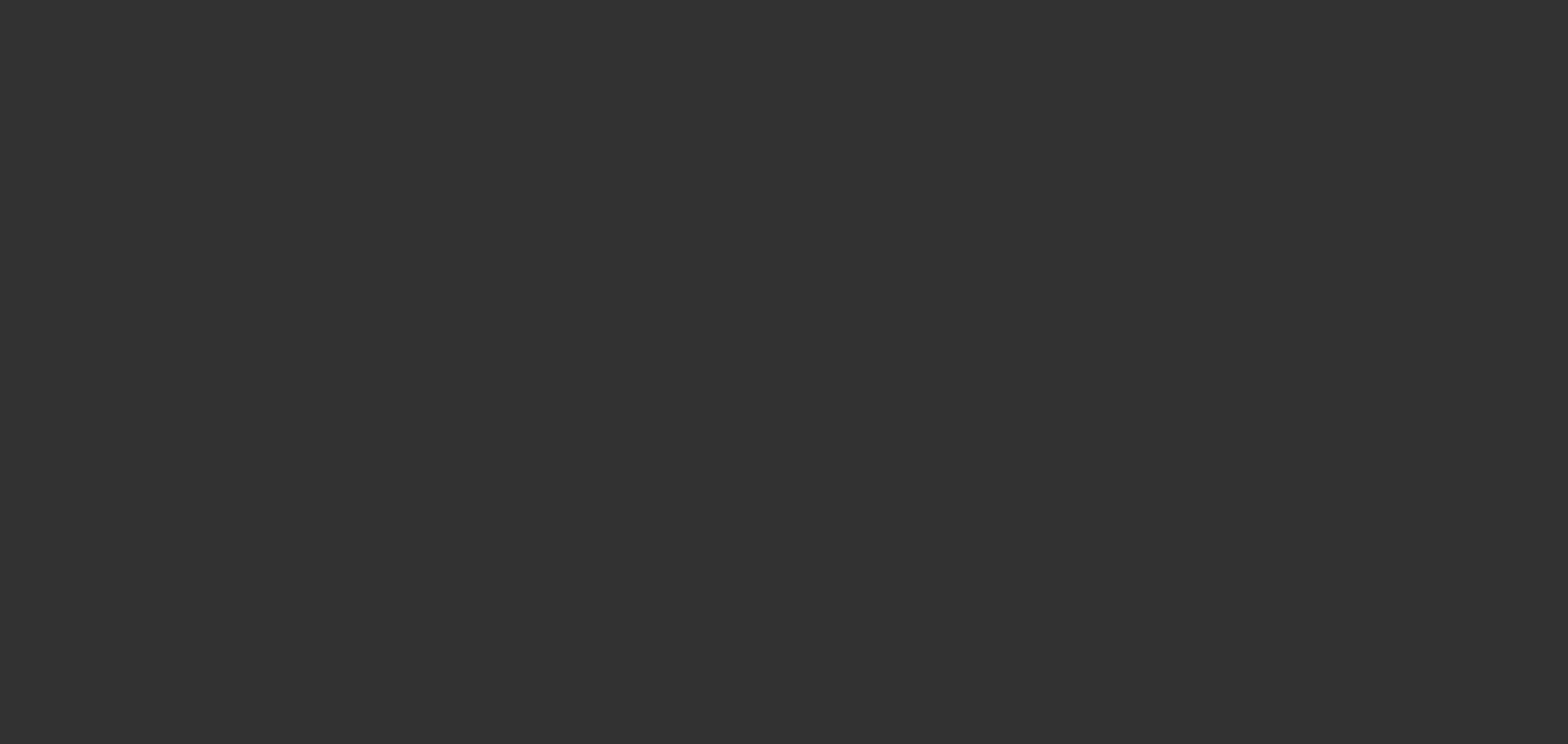
select select "0"
select select "2"
select select "0"
select select "2"
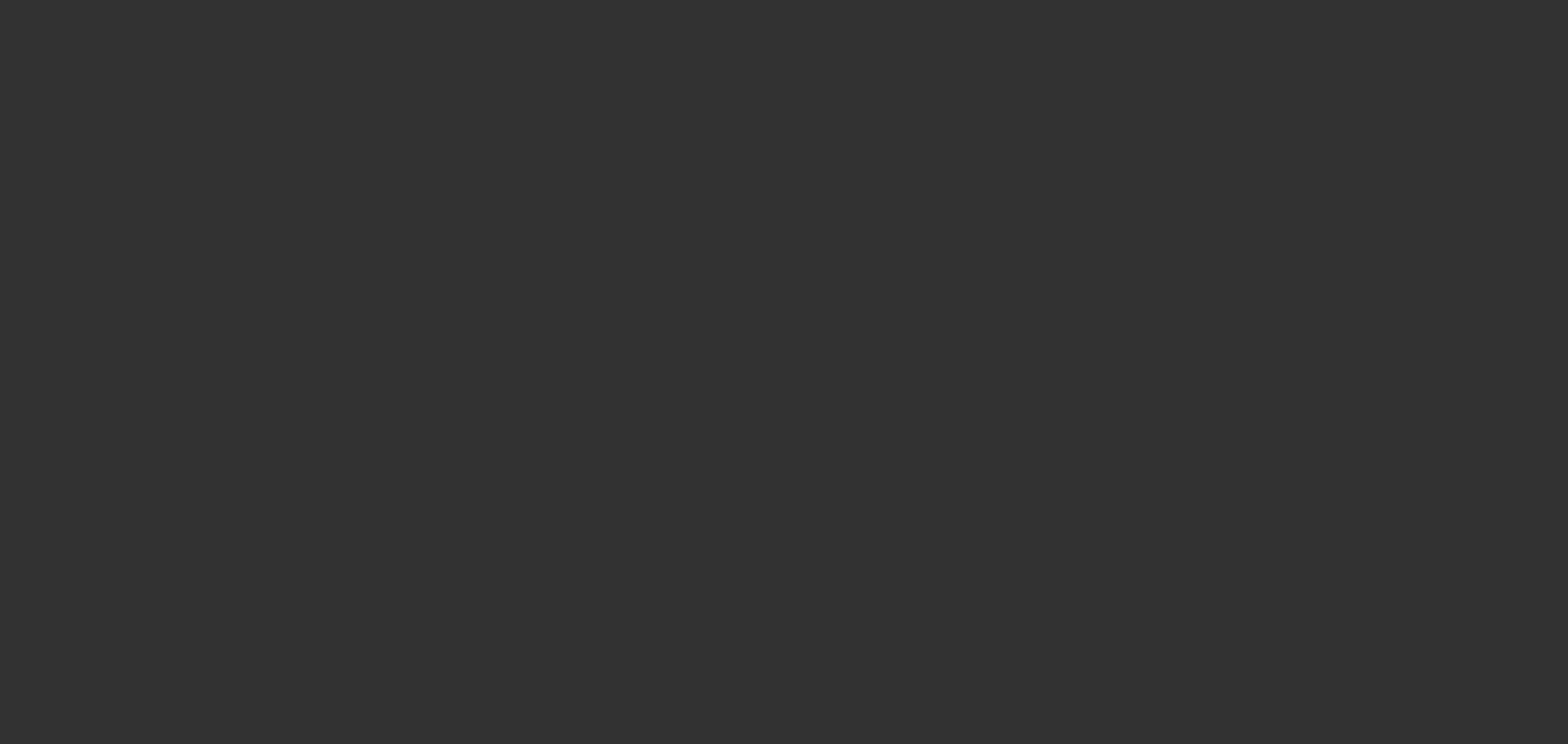
select select "0"
select select "2"
select select "0"
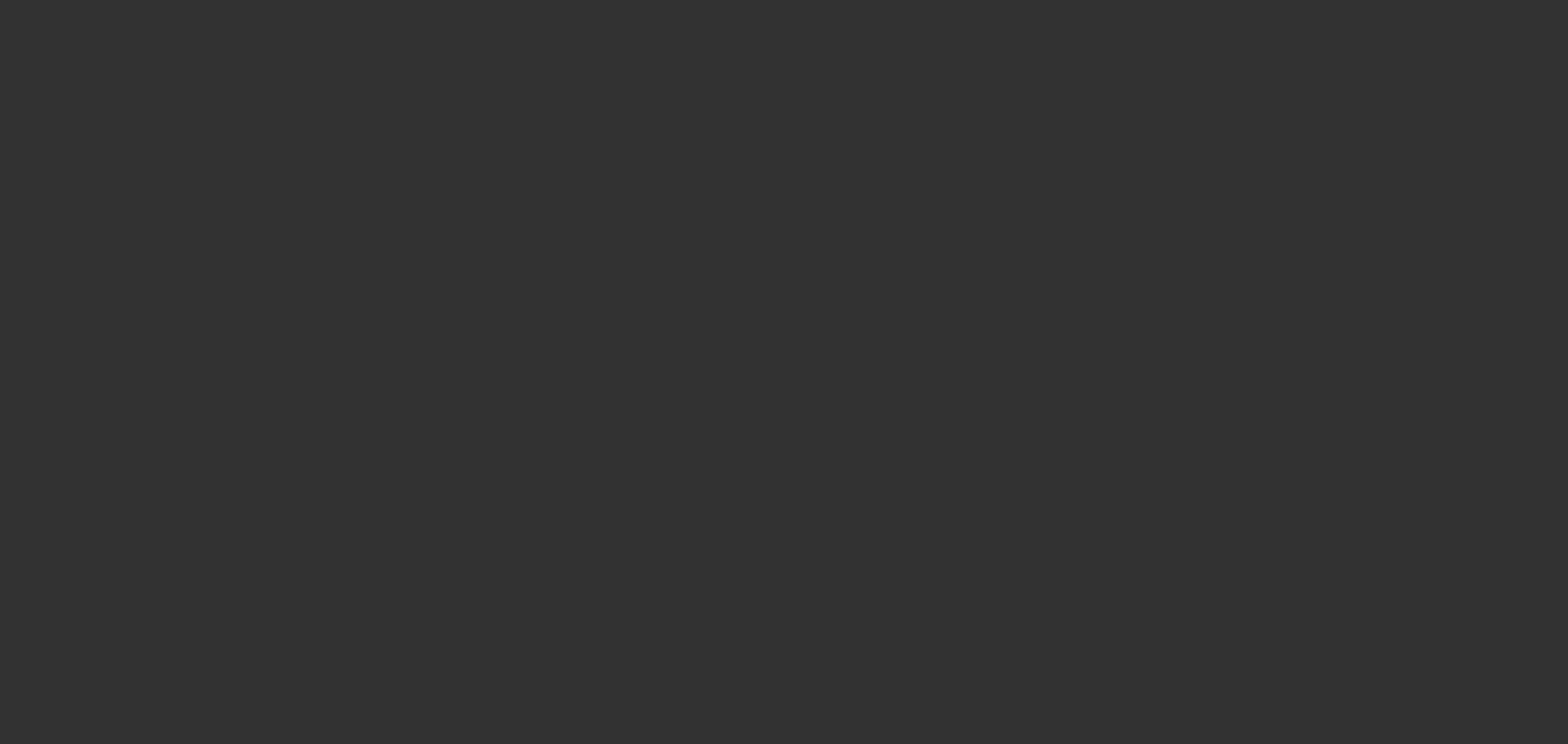
select select "2"
select select "0"
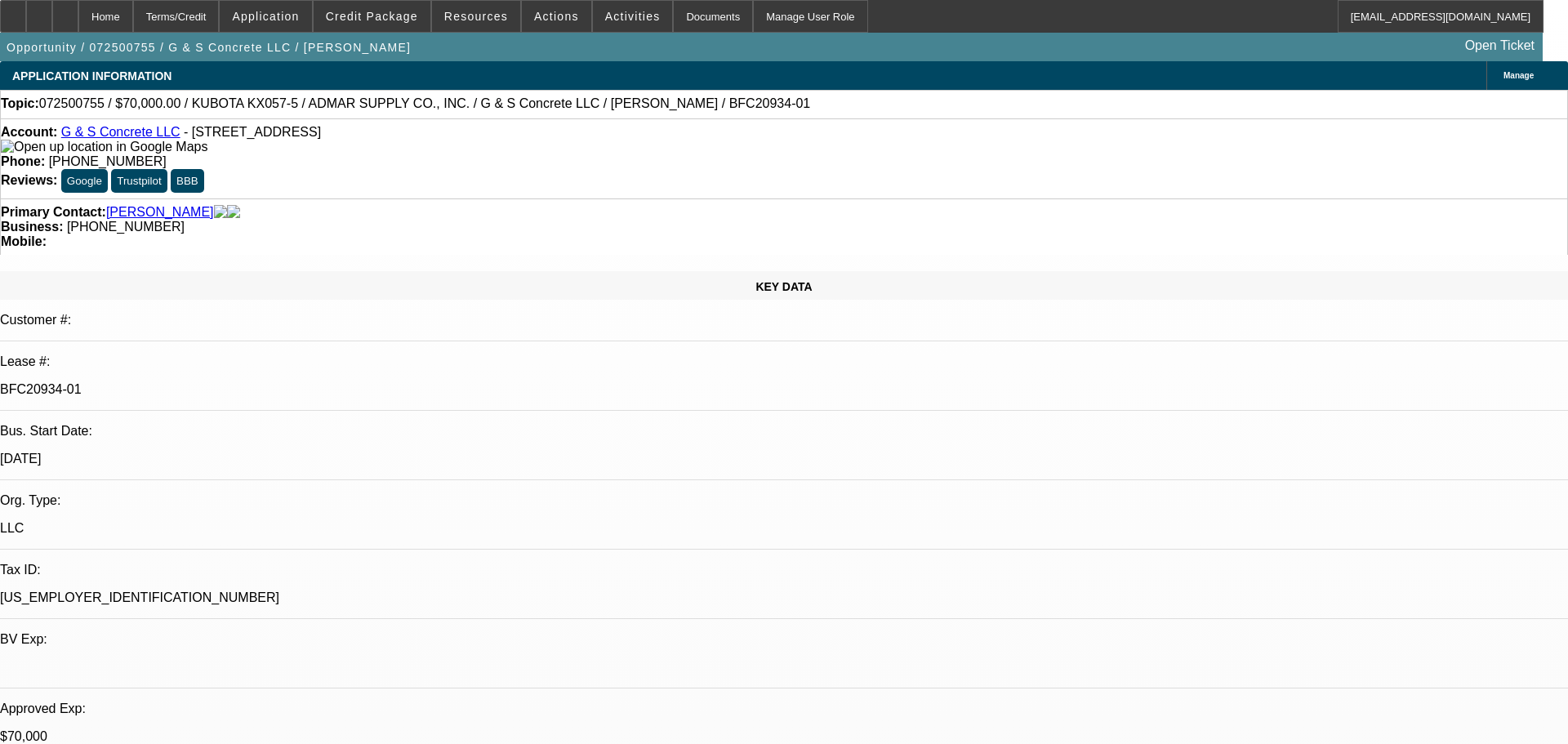
select select "1"
select select "2"
select select "6"
select select "1"
select select "2"
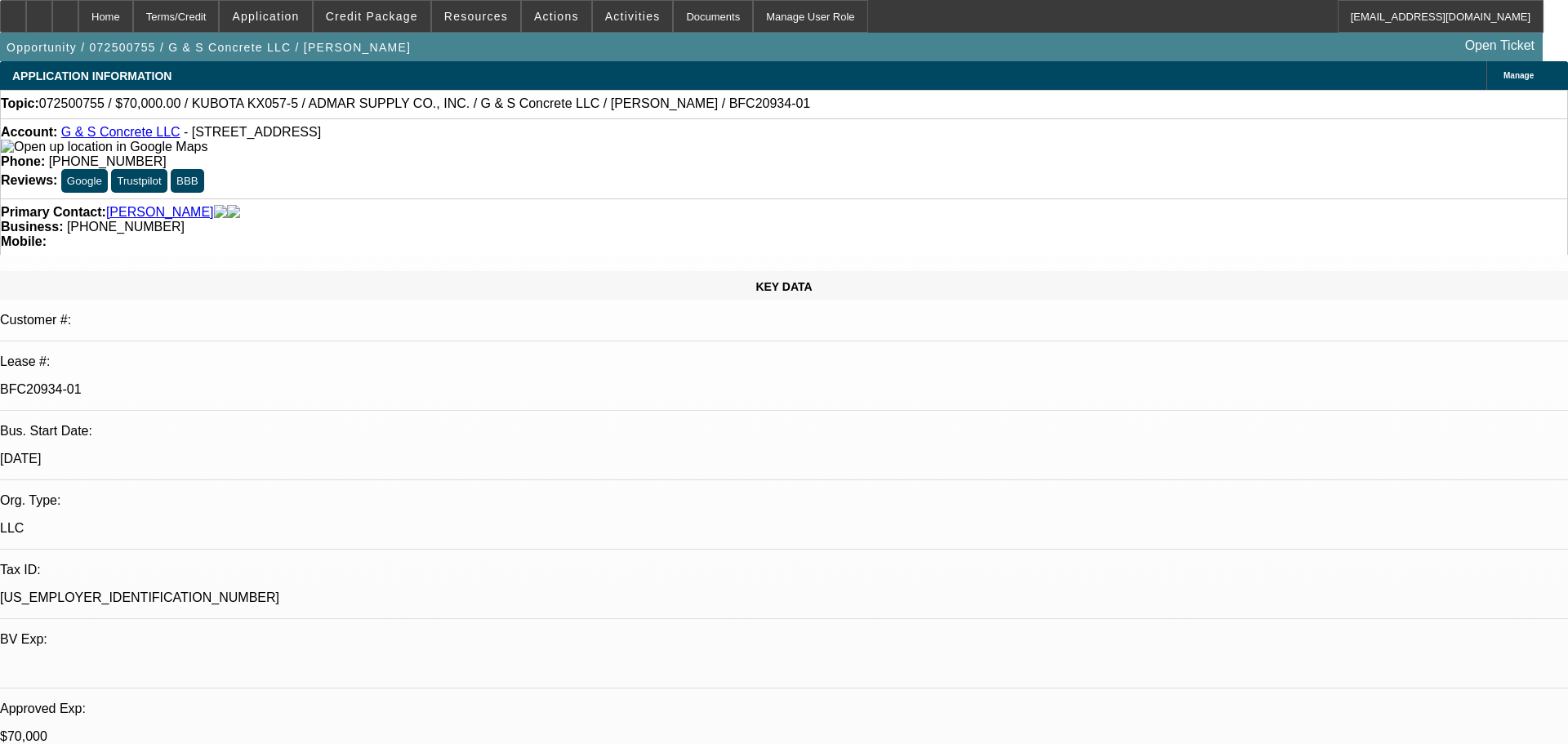
select select "6"
select select "1"
select select "2"
select select "6"
select select "1"
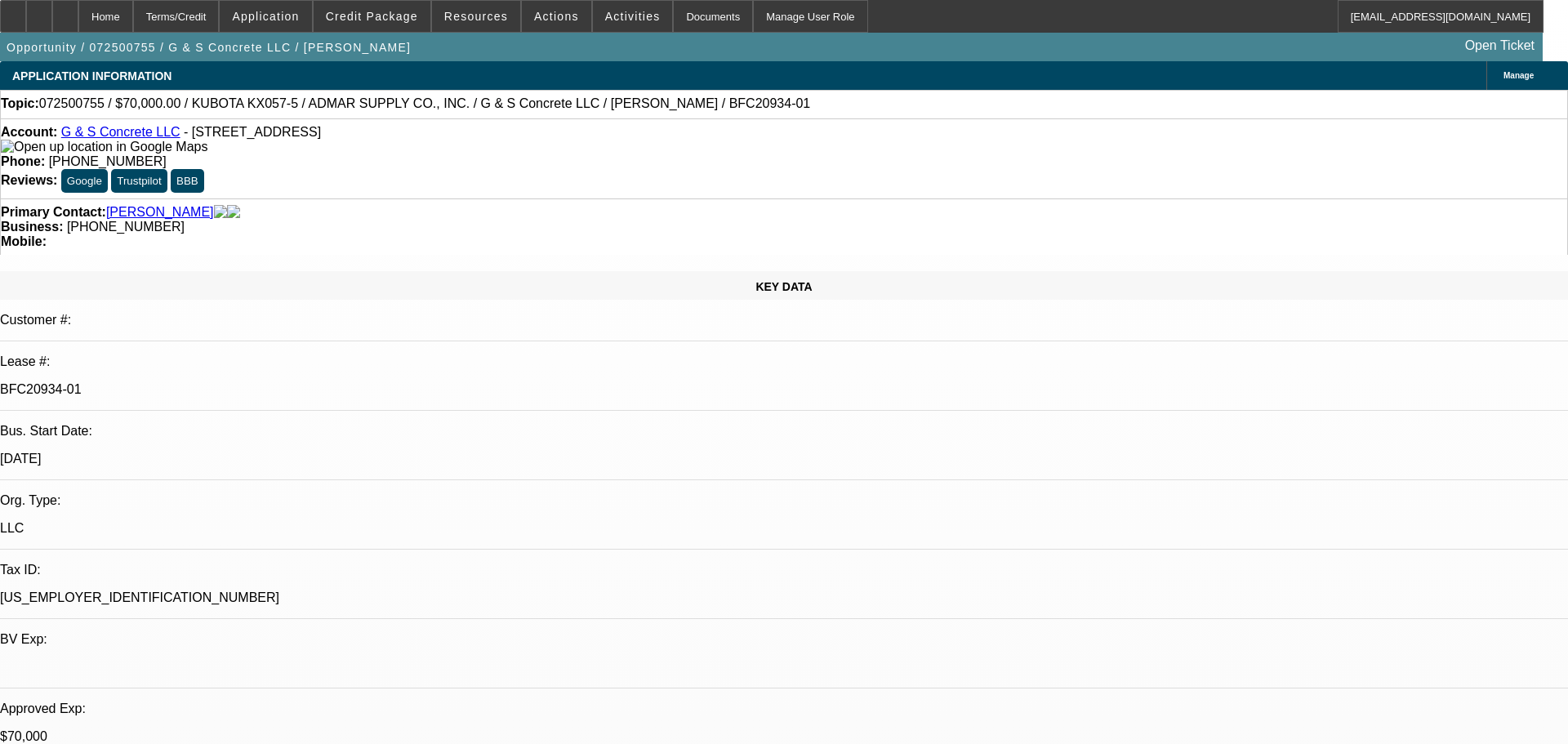
select select "2"
select select "6"
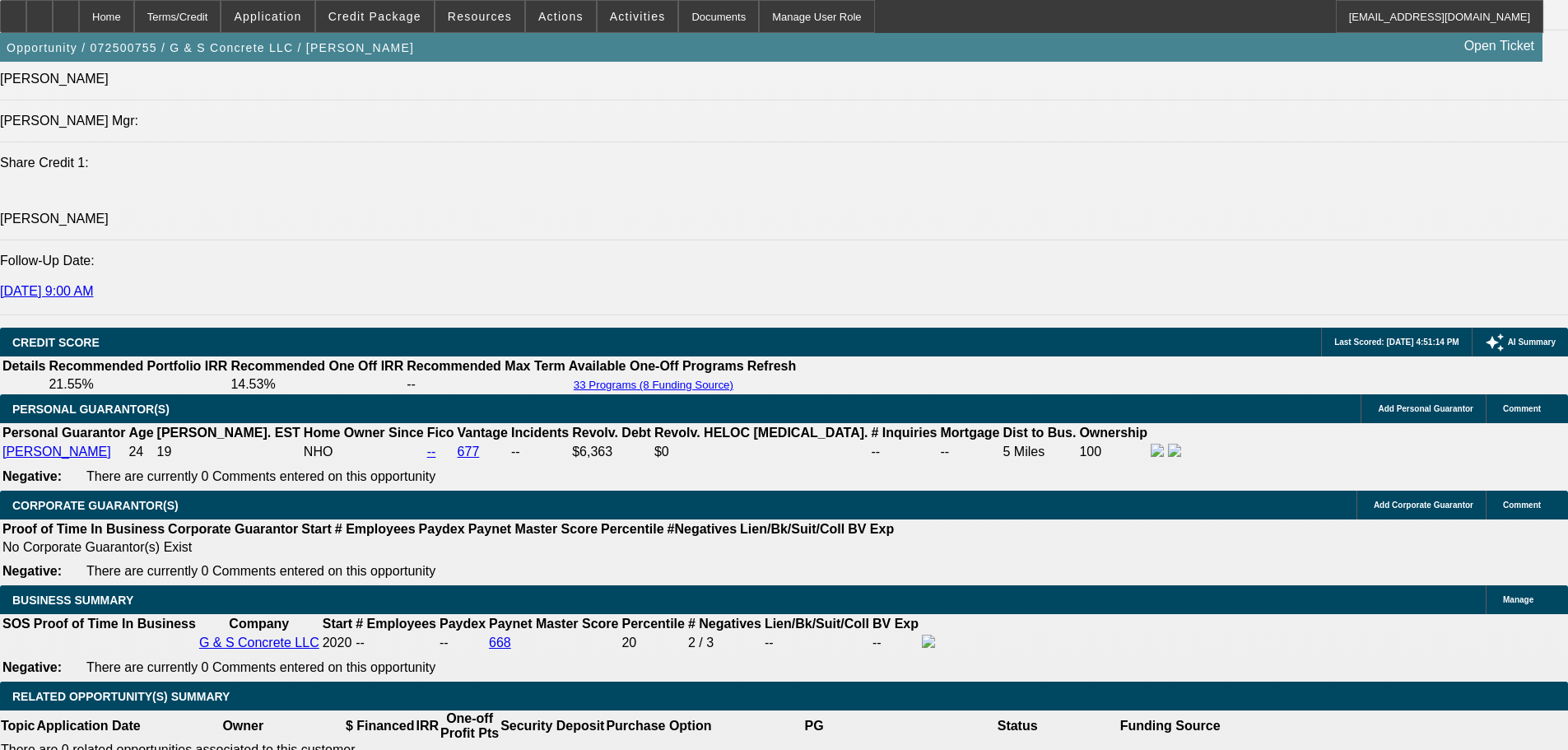
scroll to position [2141, 0]
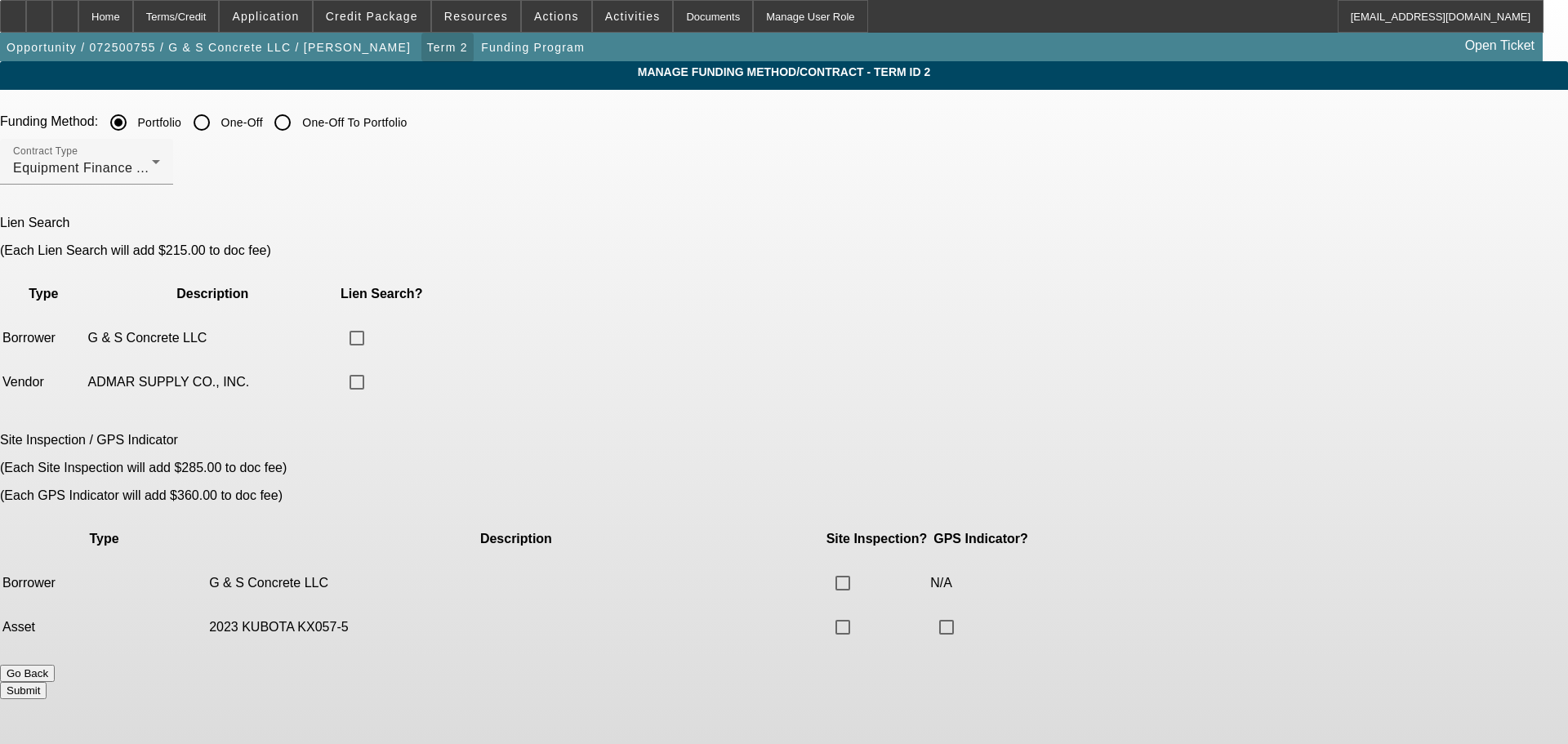
click at [427, 50] on span "Term 2" at bounding box center [447, 47] width 41 height 13
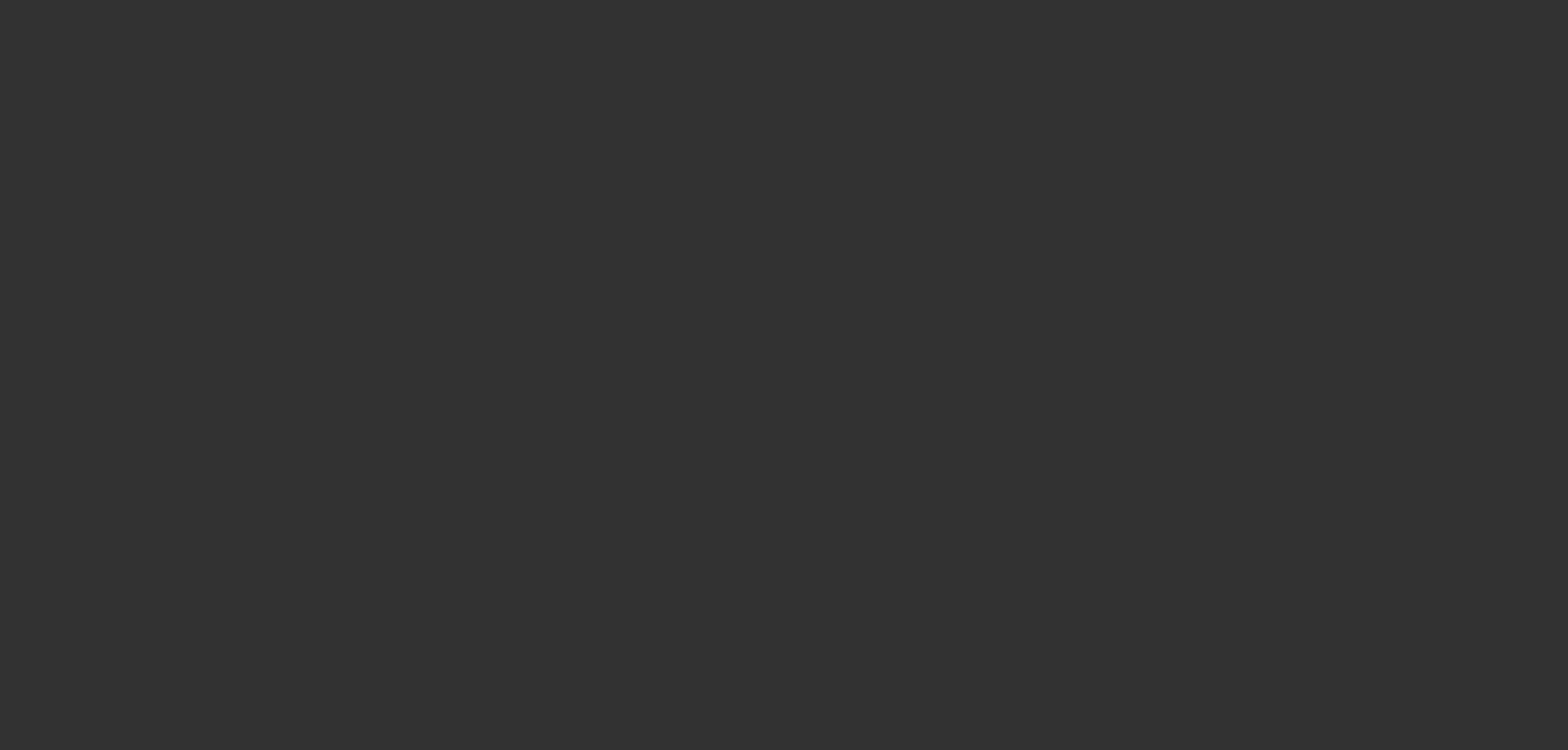
scroll to position [2195, 0]
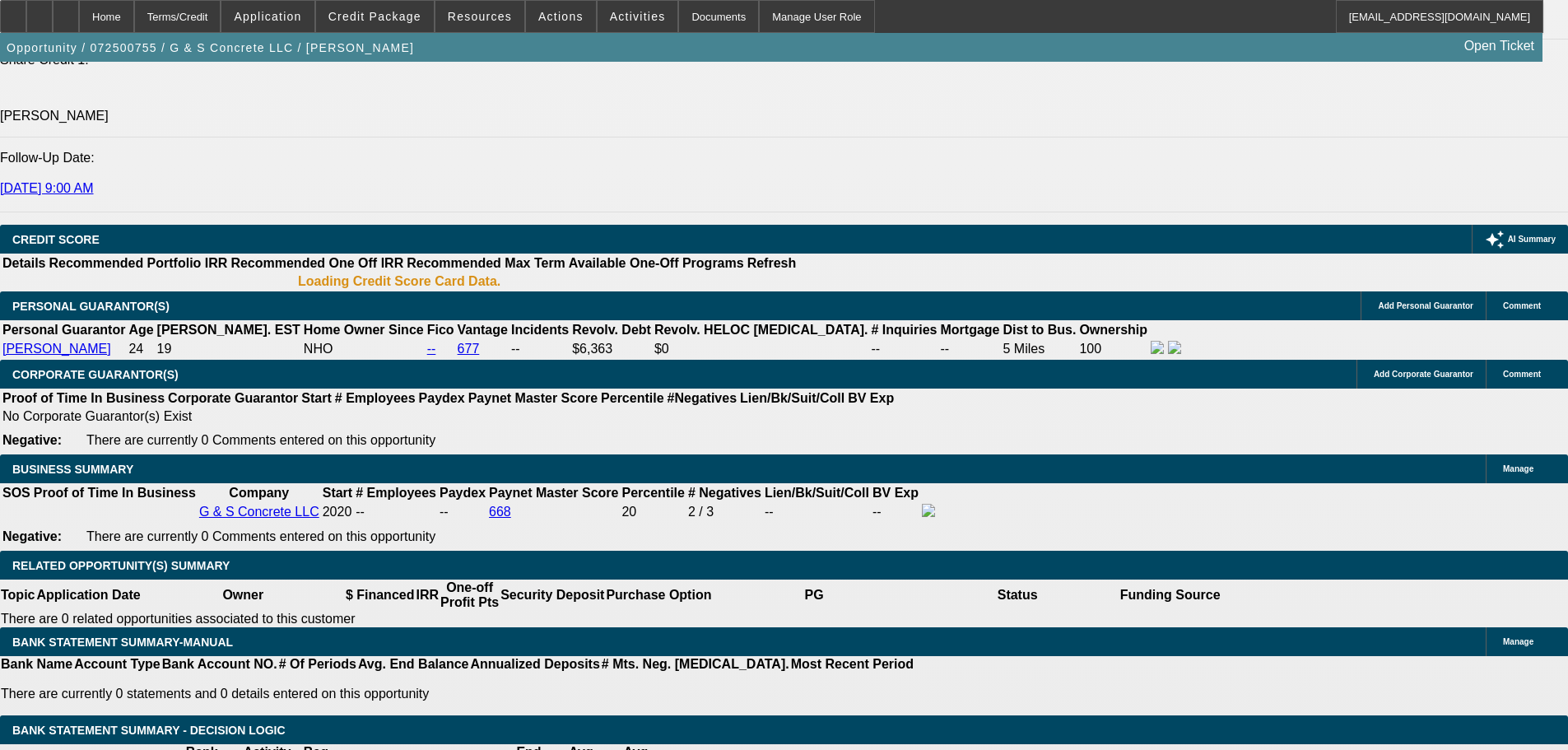
select select "0"
select select "2"
select select "0"
select select "6"
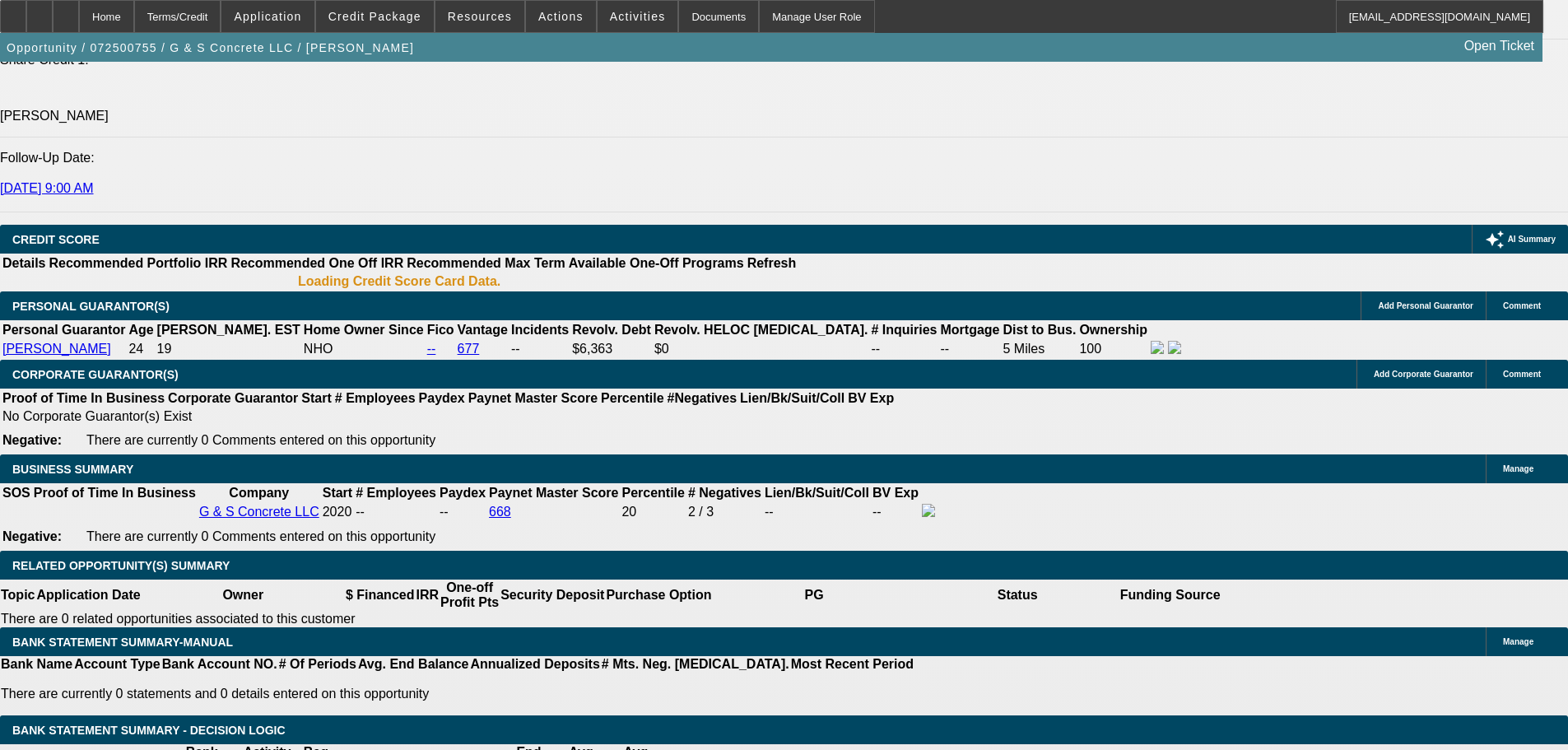
select select "0"
select select "2"
select select "0"
select select "6"
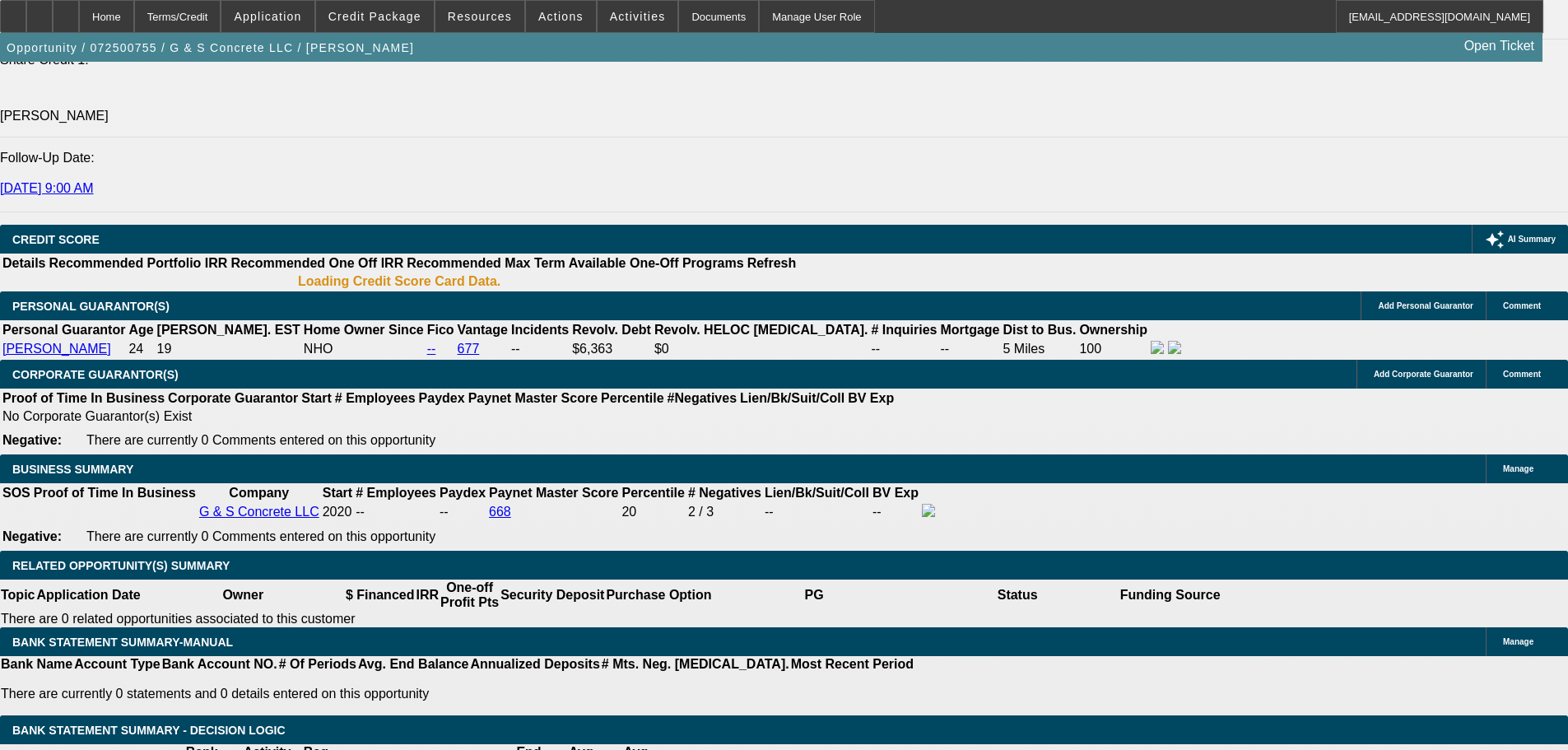
select select "0"
select select "2"
select select "0"
select select "6"
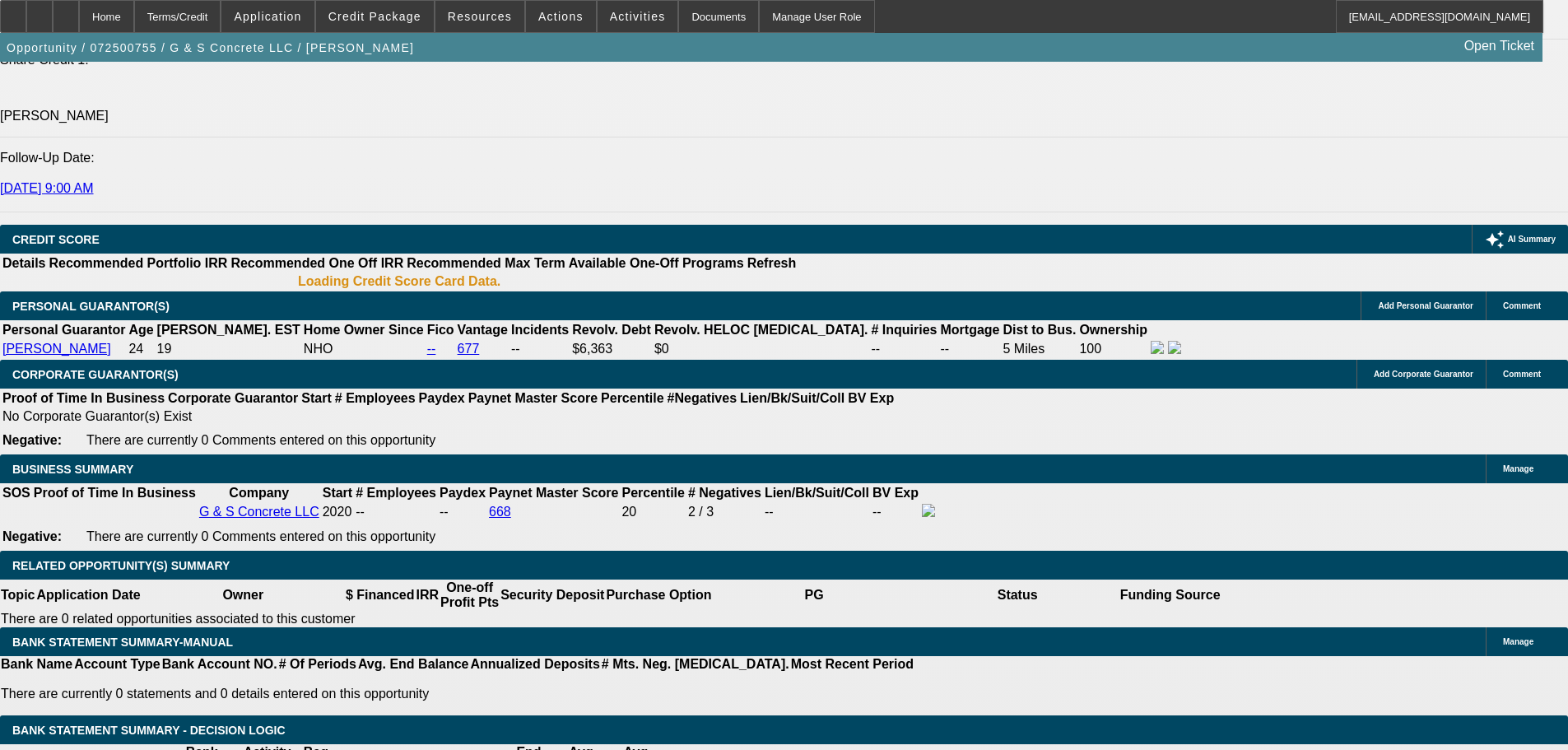
select select "0"
select select "2"
select select "0"
select select "6"
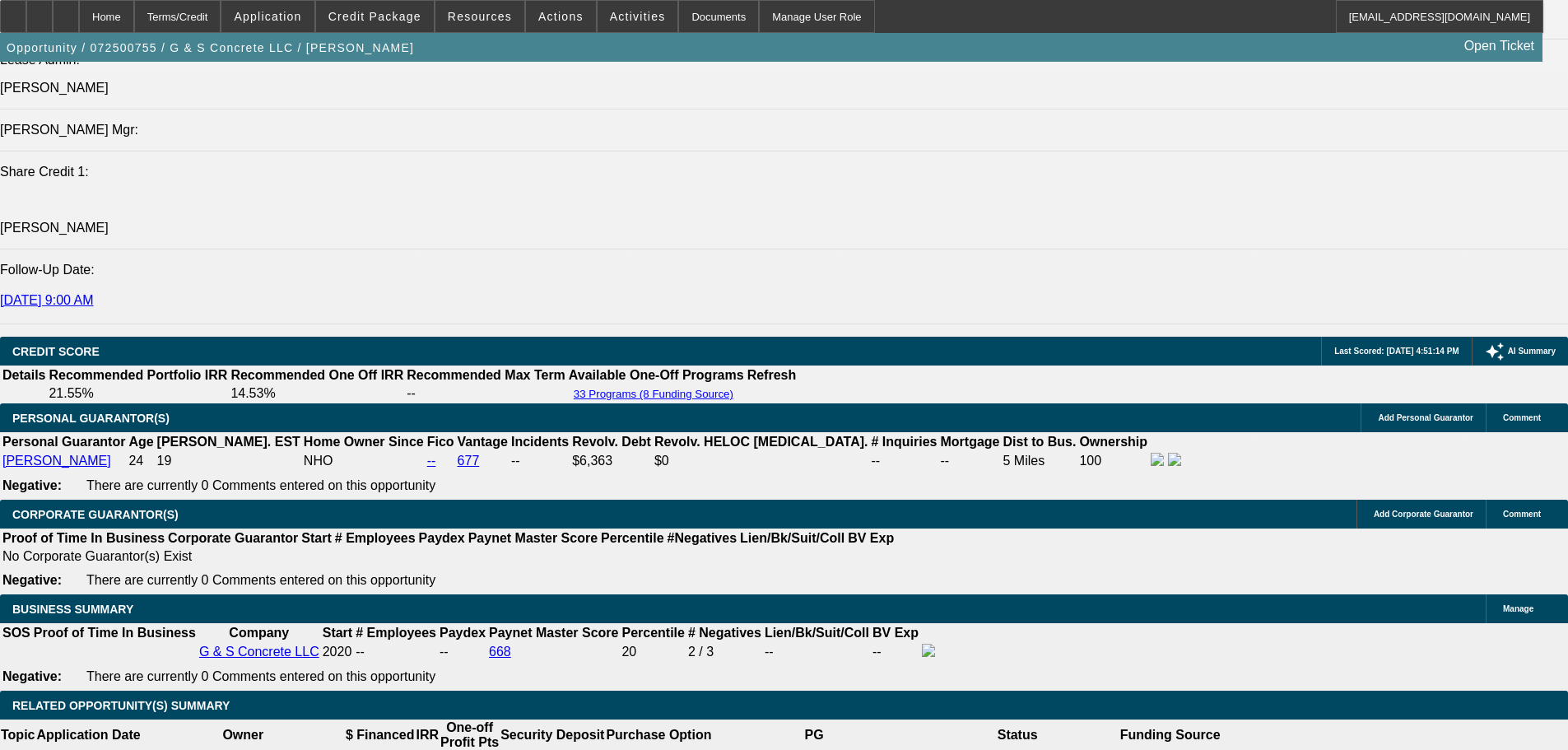
scroll to position [2301, 0]
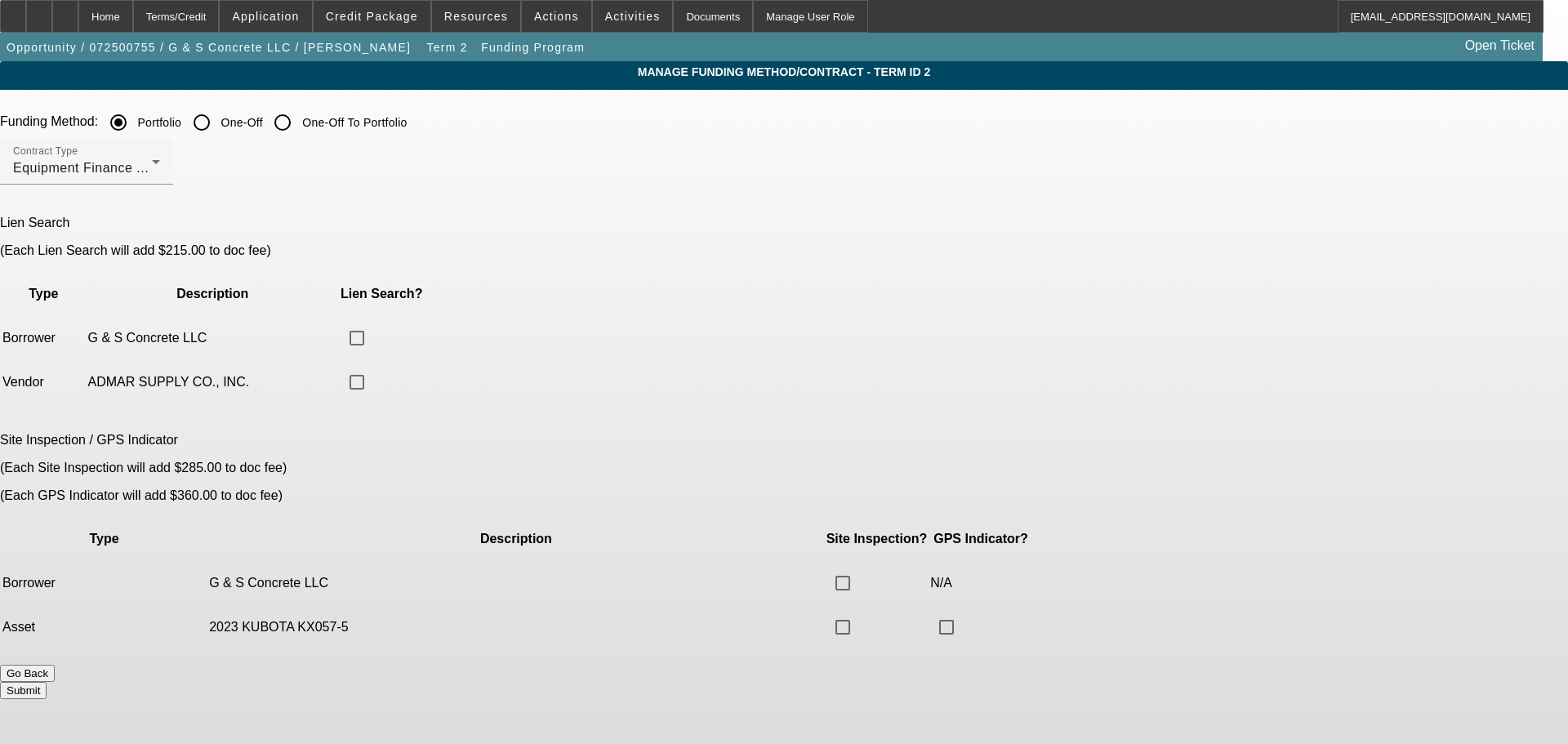
click at [1321, 163] on app-term-manage-funding "Manage Funding Method/Contract - Term ID 2 Funding Method: Portfolio One-Off On…" at bounding box center [784, 388] width 1568 height 652
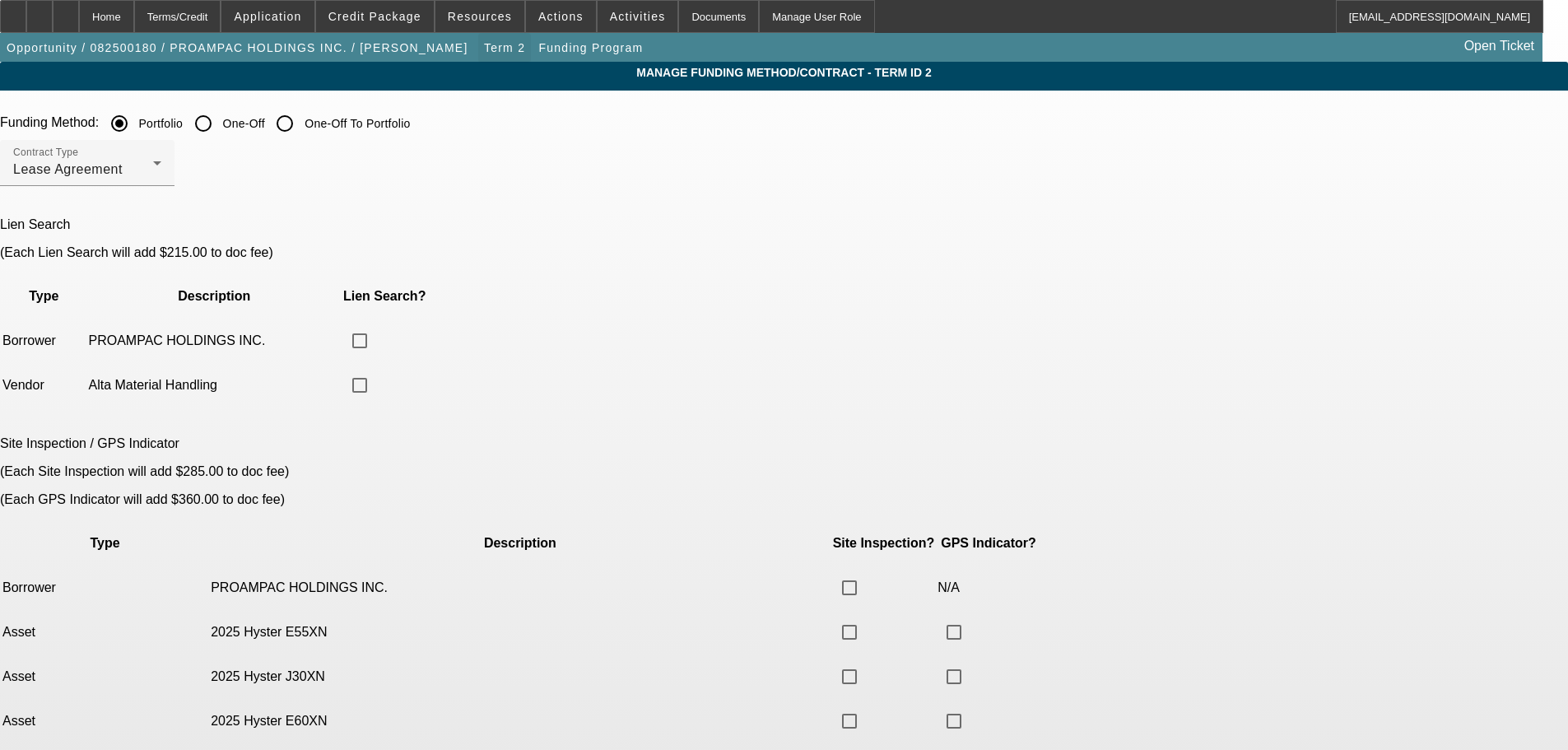
click at [484, 41] on span "Term 2" at bounding box center [504, 48] width 41 height 13
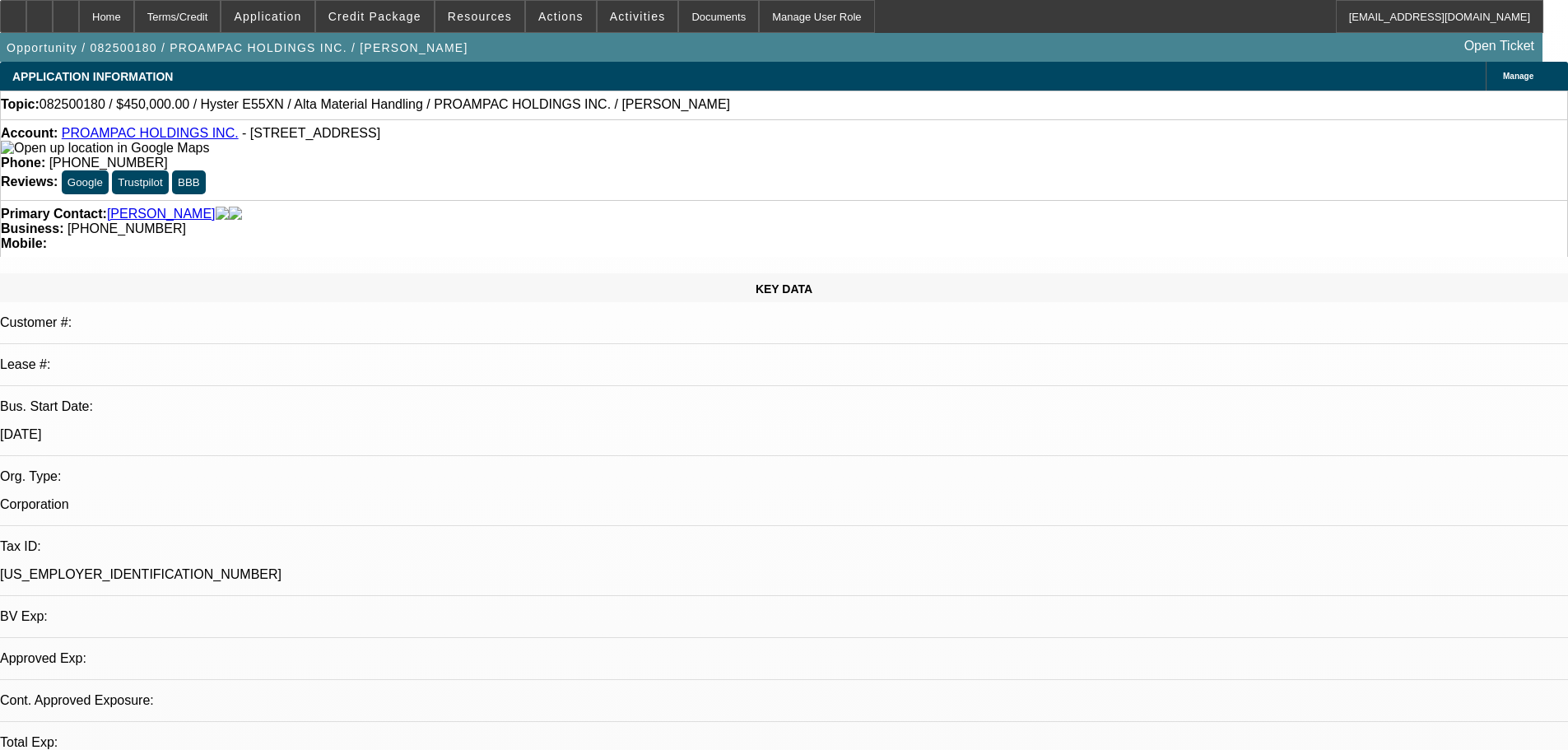
select select "0"
select select "2"
select select "0"
select select "5"
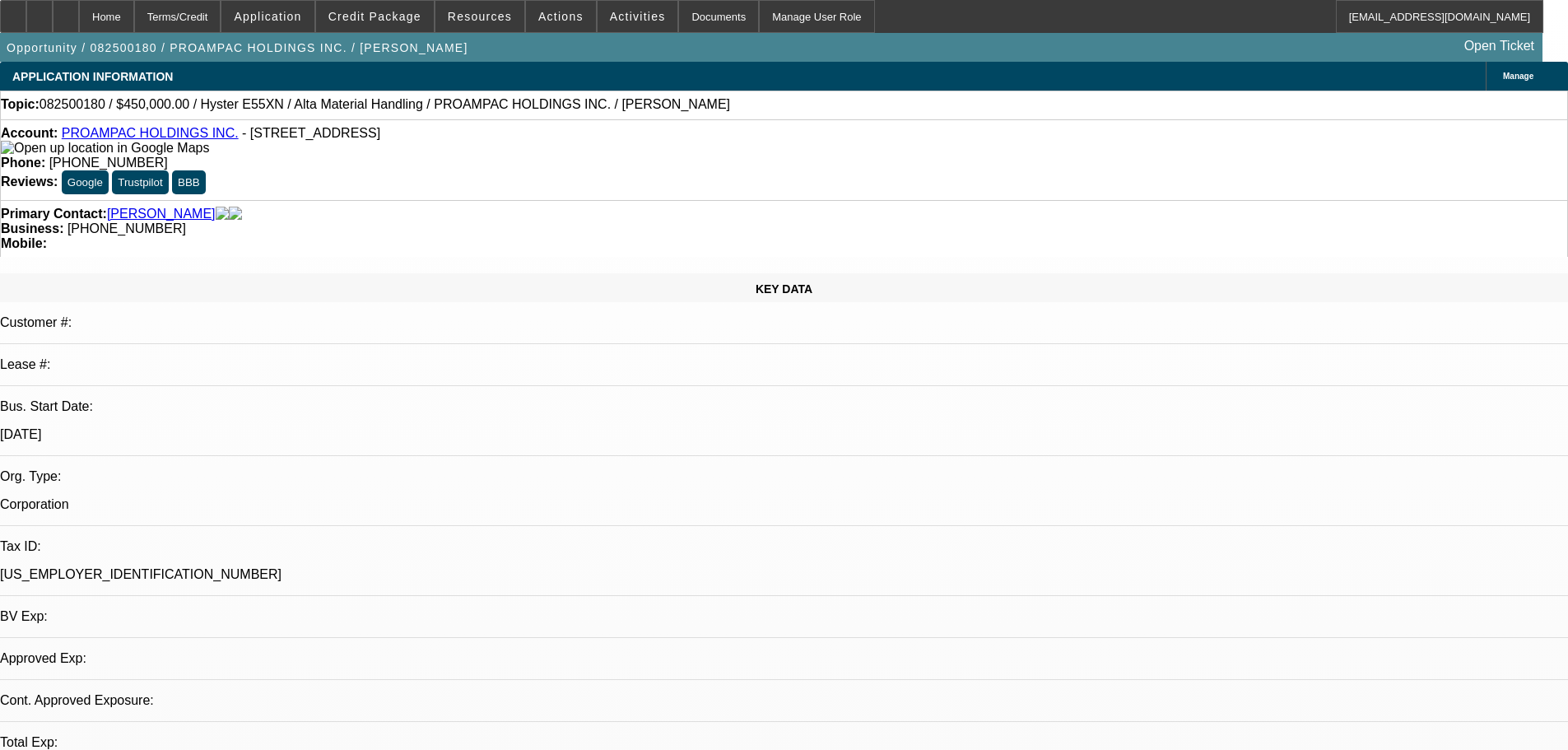
select select "0"
select select "2"
select select "0"
select select "5"
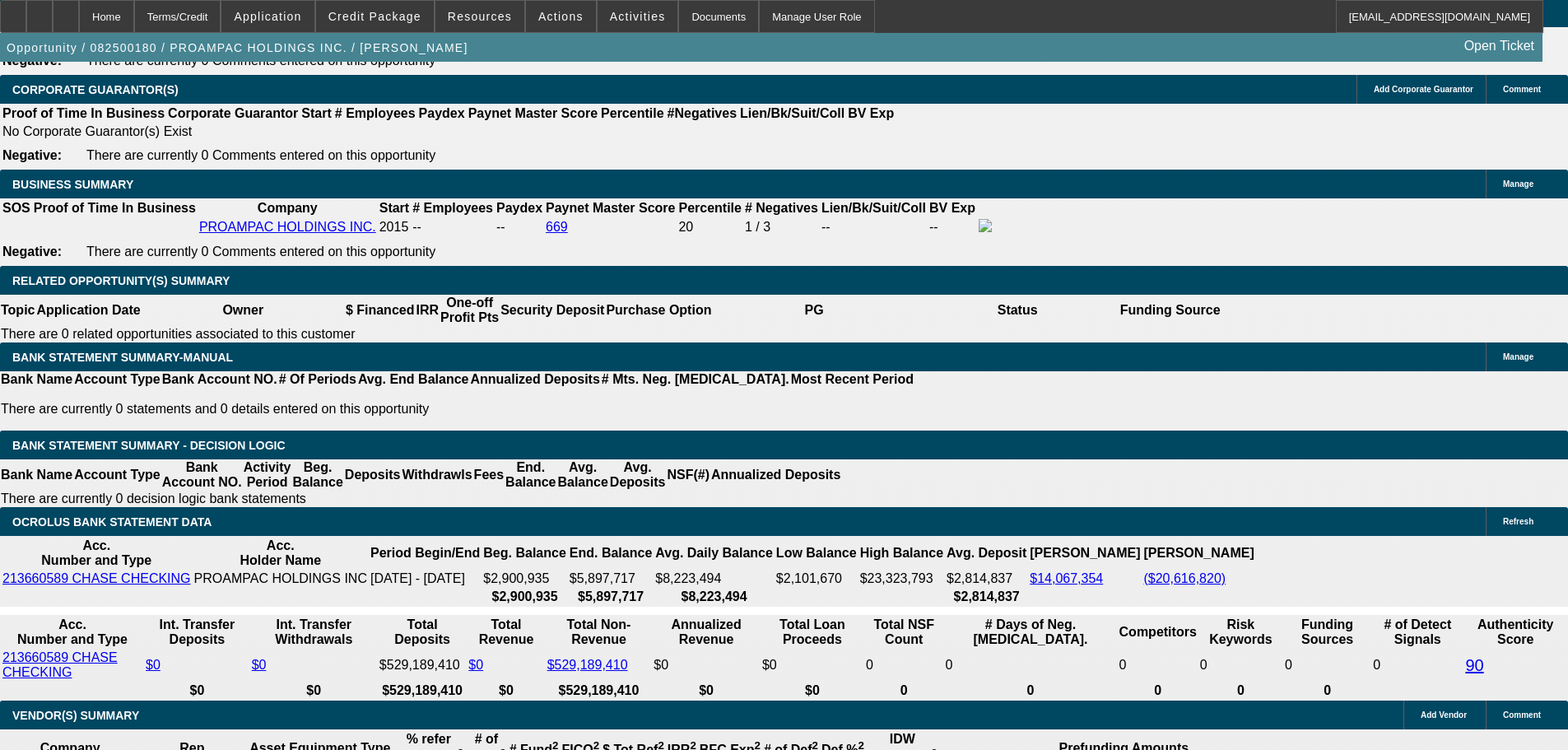
scroll to position [2433, 0]
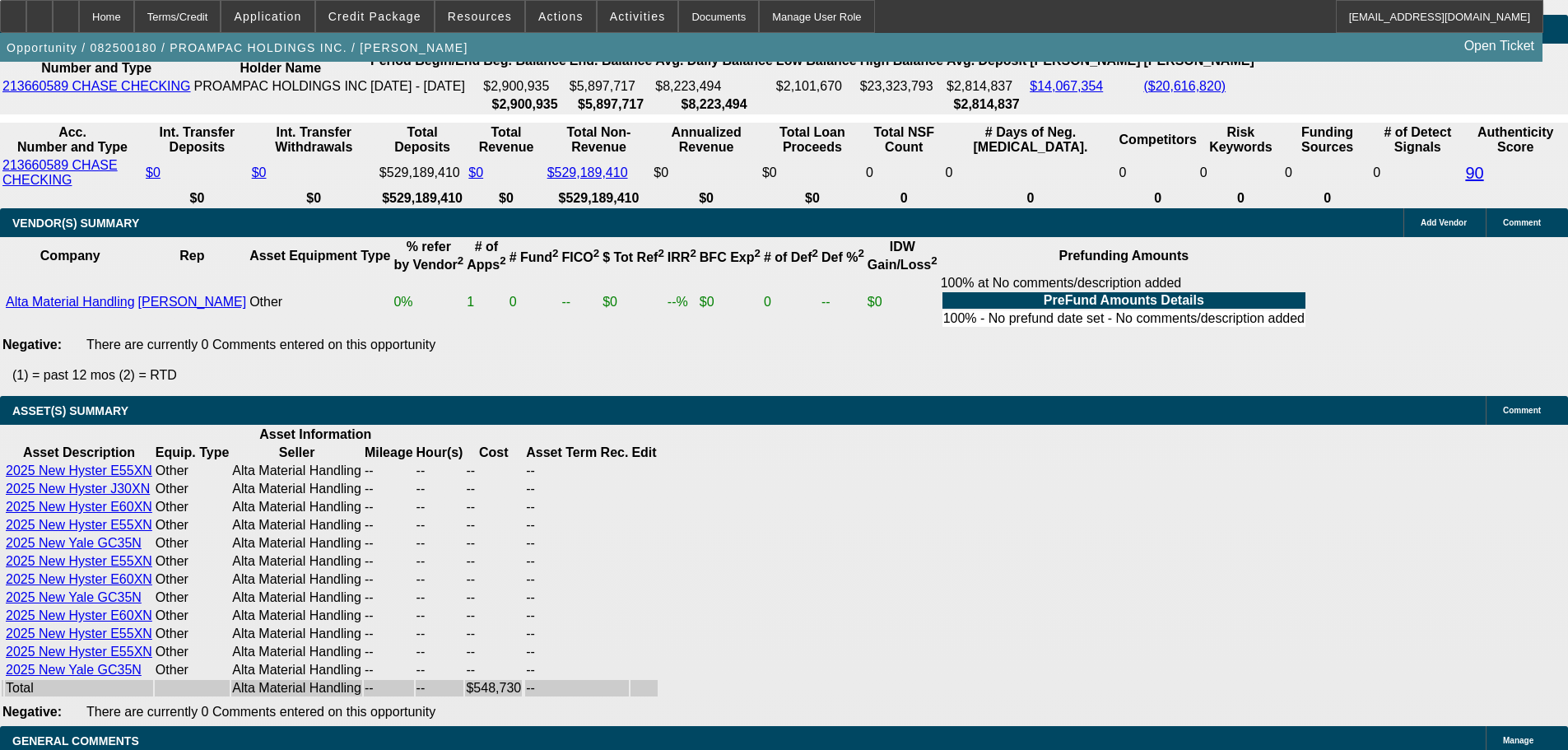
scroll to position [3009, 0]
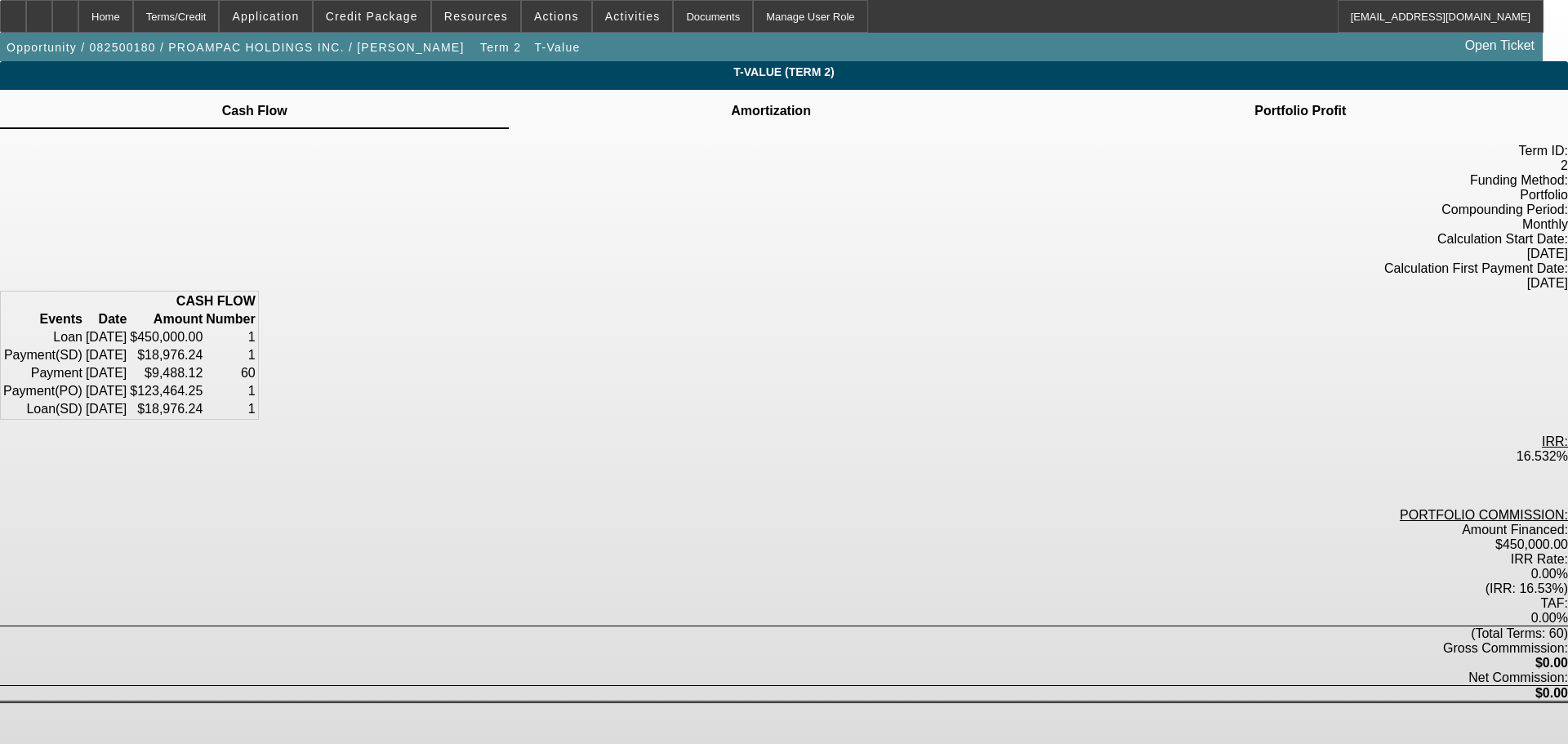
click at [1254, 119] on td "Portfolio Profit" at bounding box center [1300, 111] width 93 height 14
